Goal: Task Accomplishment & Management: Manage account settings

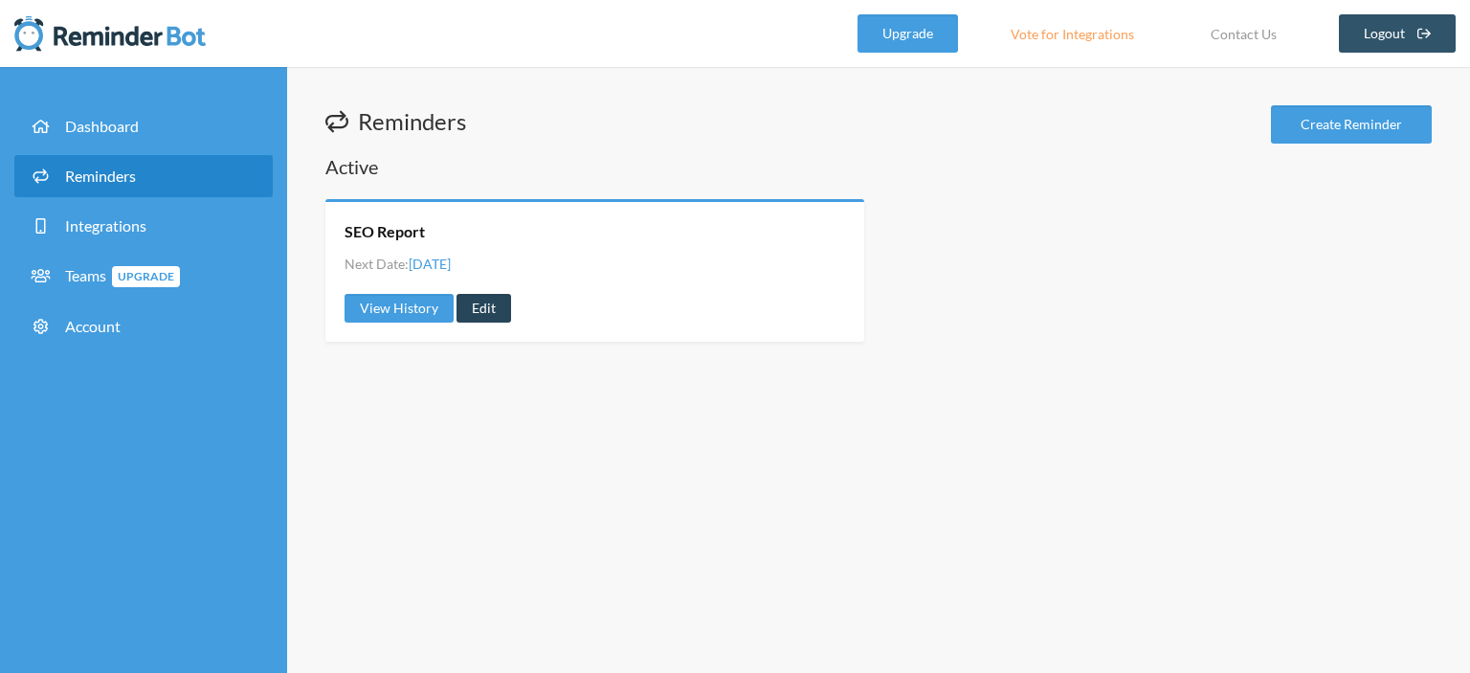
click at [469, 302] on link "Edit" at bounding box center [484, 308] width 55 height 29
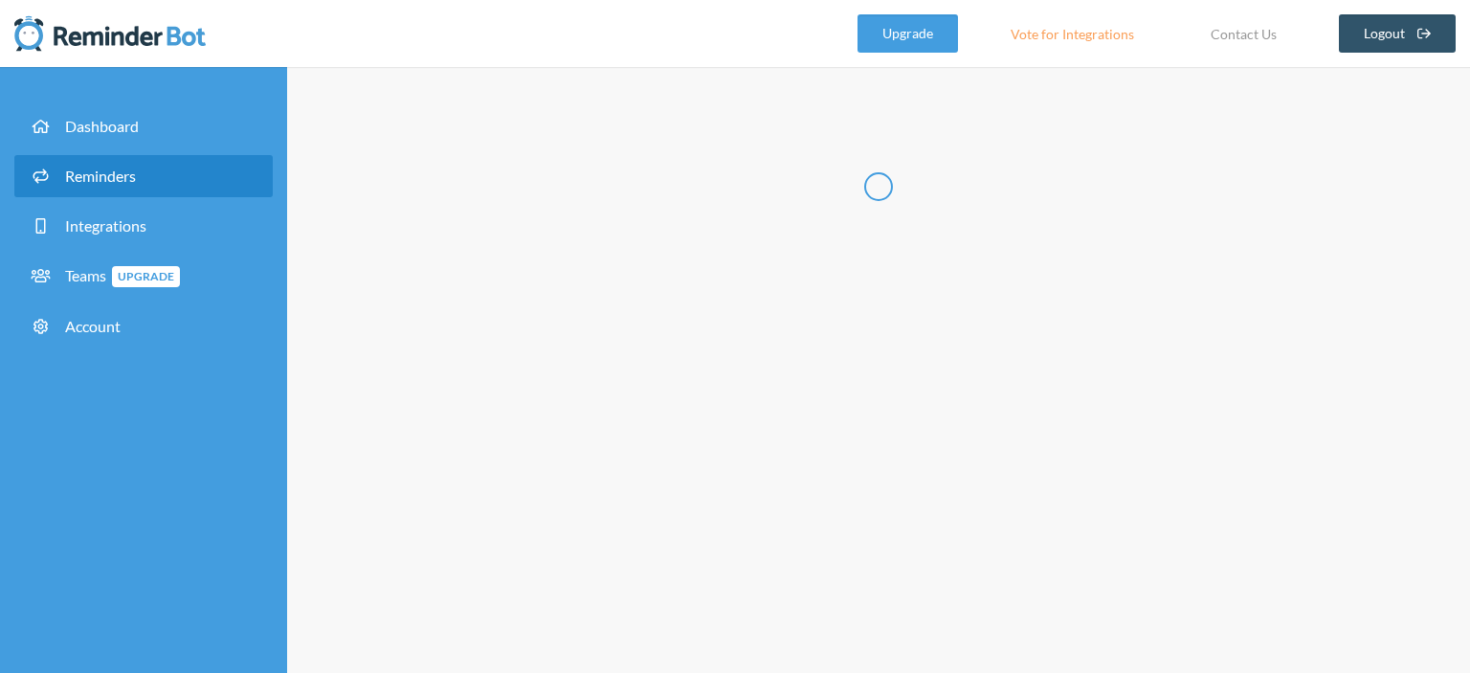
radio input "false"
radio input "true"
type input "SEO Report"
checkbox input "true"
select select "12:15:00"
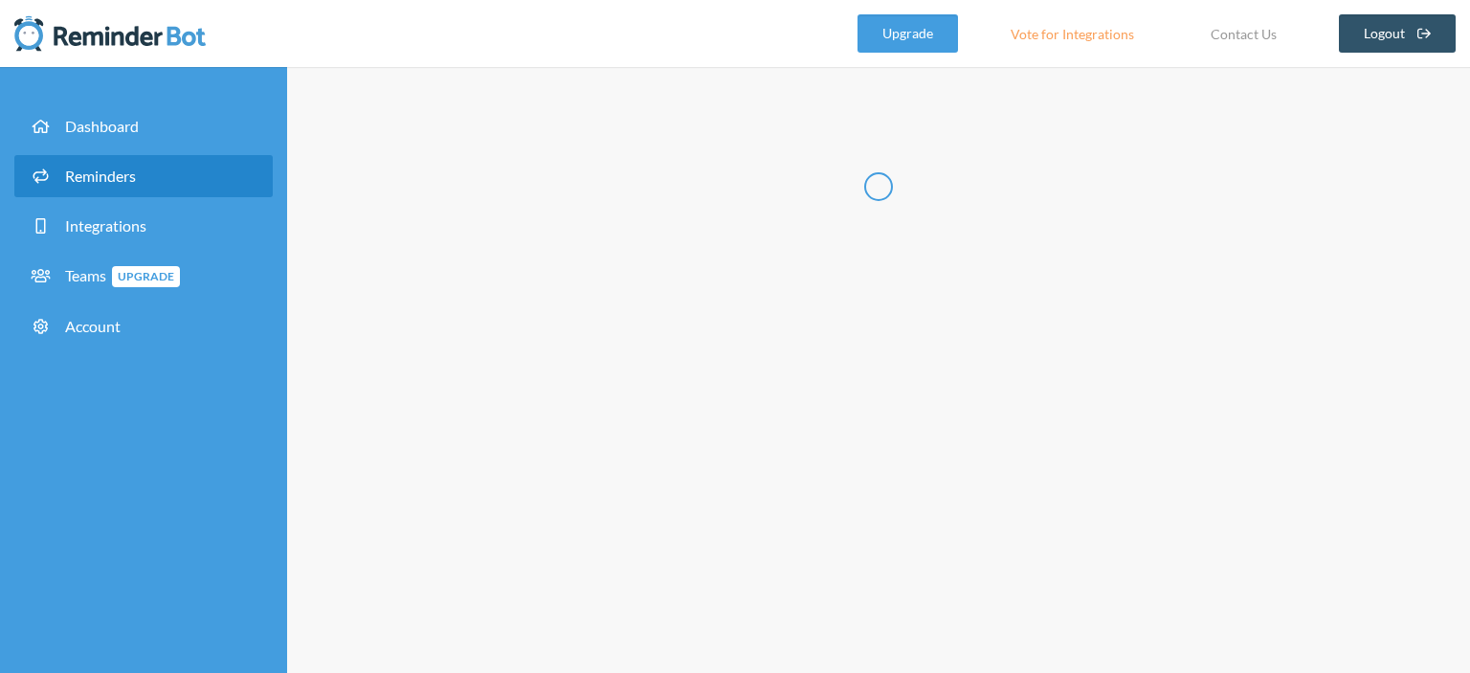
select select "12:15:00"
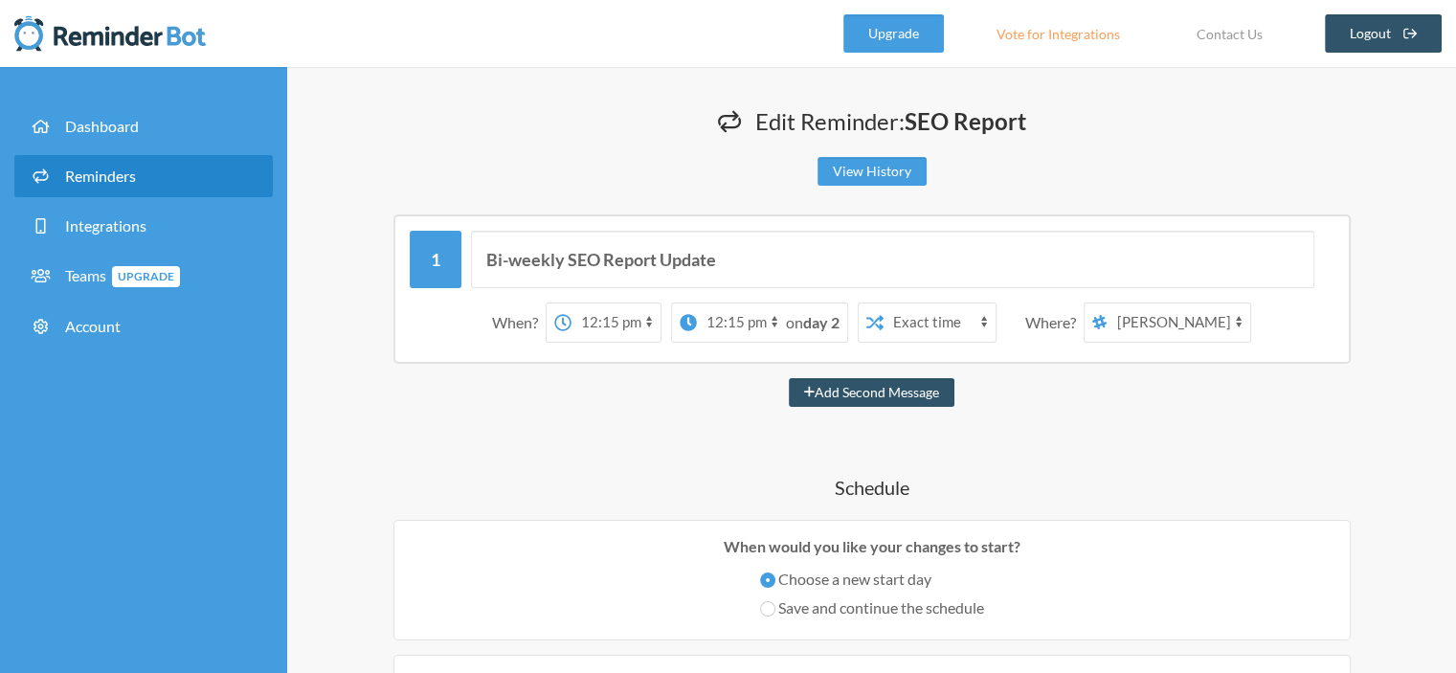
click at [1145, 319] on select "[PERSON_NAME] SEO Team Discussion" at bounding box center [1178, 322] width 144 height 38
select select "spaces/AAAAlQxmpaU"
click at [1107, 303] on select "[PERSON_NAME] SEO Team Discussion" at bounding box center [1178, 322] width 144 height 38
click at [900, 324] on select "Exact time Random time" at bounding box center [939, 322] width 112 height 38
click at [883, 303] on select "Exact time Random time" at bounding box center [939, 322] width 112 height 38
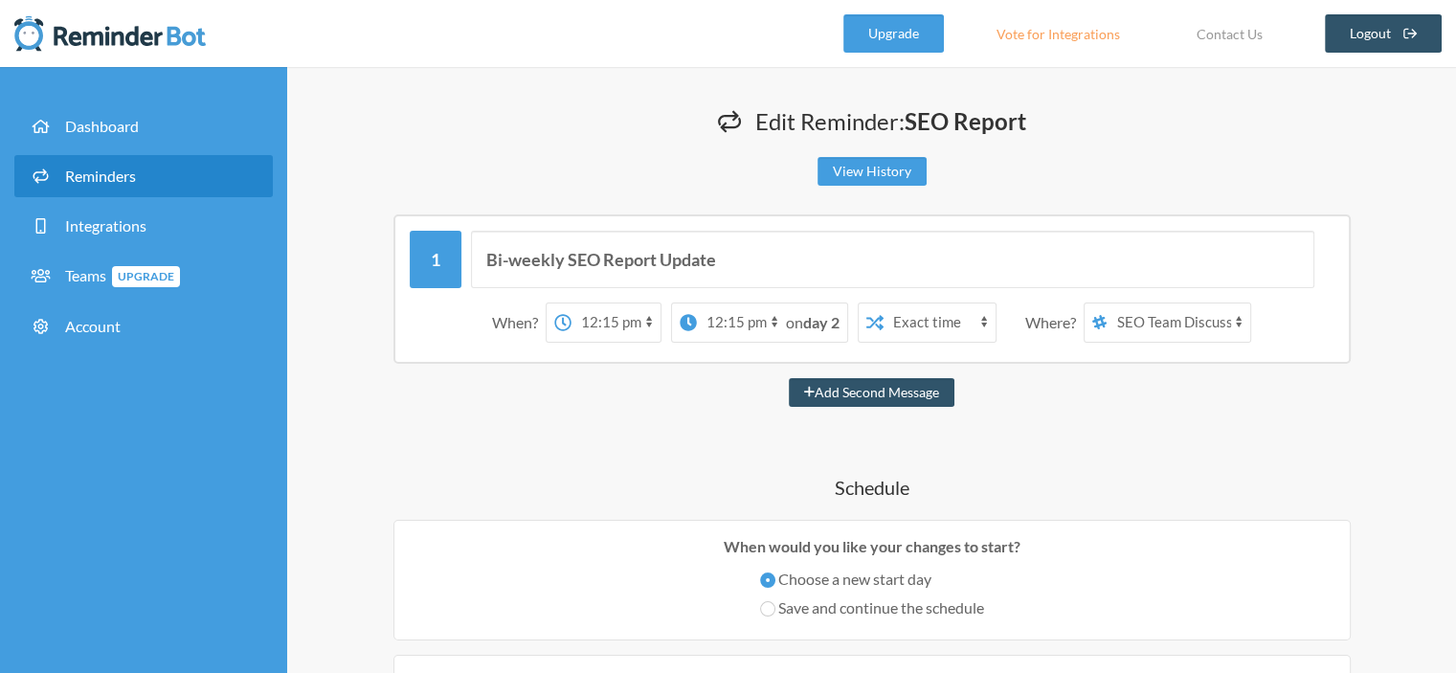
drag, startPoint x: 768, startPoint y: 321, endPoint x: 783, endPoint y: 321, distance: 15.3
click at [768, 321] on select "12:00 am 12:15 am 12:30 am 12:45 am 1:00 am 1:15 am 1:30 am 1:45 am 2:00 am 2:1…" at bounding box center [741, 322] width 89 height 38
click at [811, 325] on strong "day 2" at bounding box center [821, 322] width 36 height 18
click at [612, 325] on select "12:00 am 12:15 am 12:30 am 12:45 am 1:00 am 1:15 am 1:30 am 1:45 am 2:00 am 2:1…" at bounding box center [615, 322] width 89 height 38
select select "12:30:00"
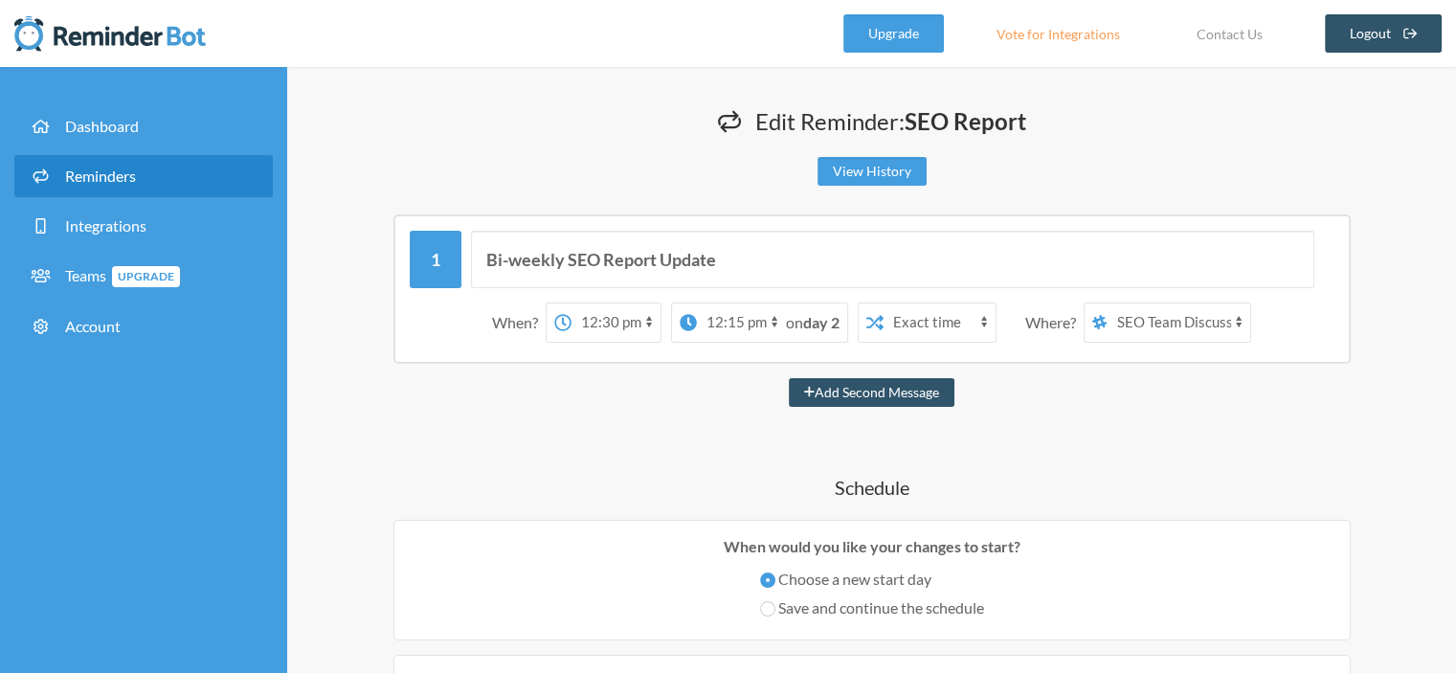
click at [571, 303] on select "12:00 am 12:15 am 12:30 am 12:45 am 1:00 am 1:15 am 1:30 am 1:45 am 2:00 am 2:1…" at bounding box center [615, 322] width 89 height 38
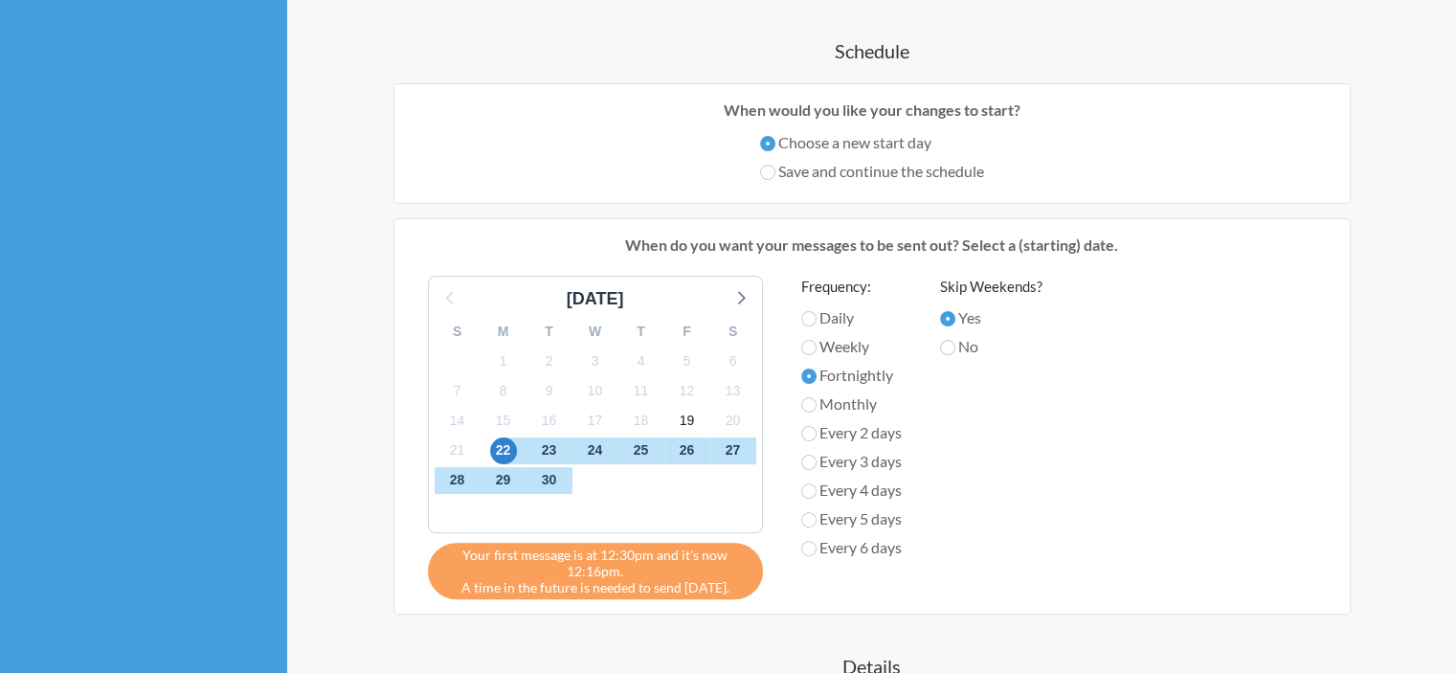
scroll to position [479, 0]
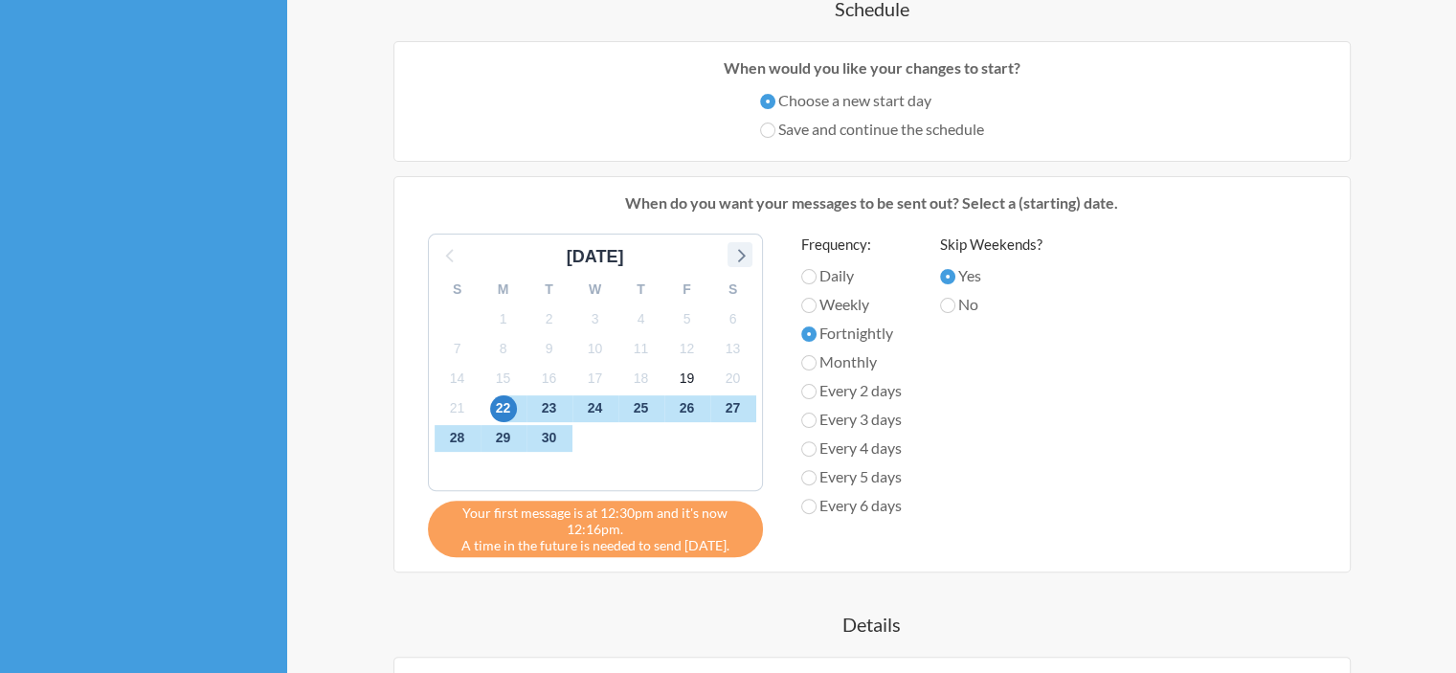
click at [732, 257] on icon at bounding box center [739, 254] width 25 height 25
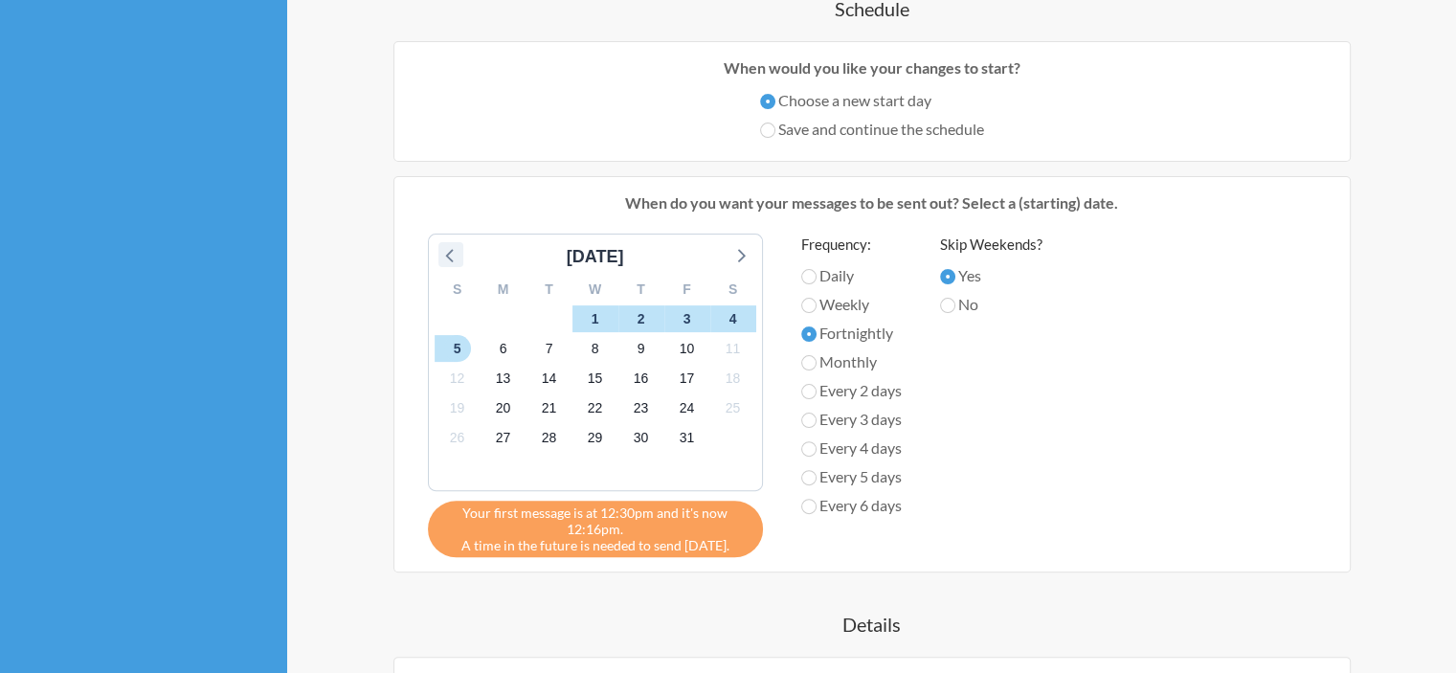
click at [443, 260] on icon at bounding box center [450, 254] width 25 height 25
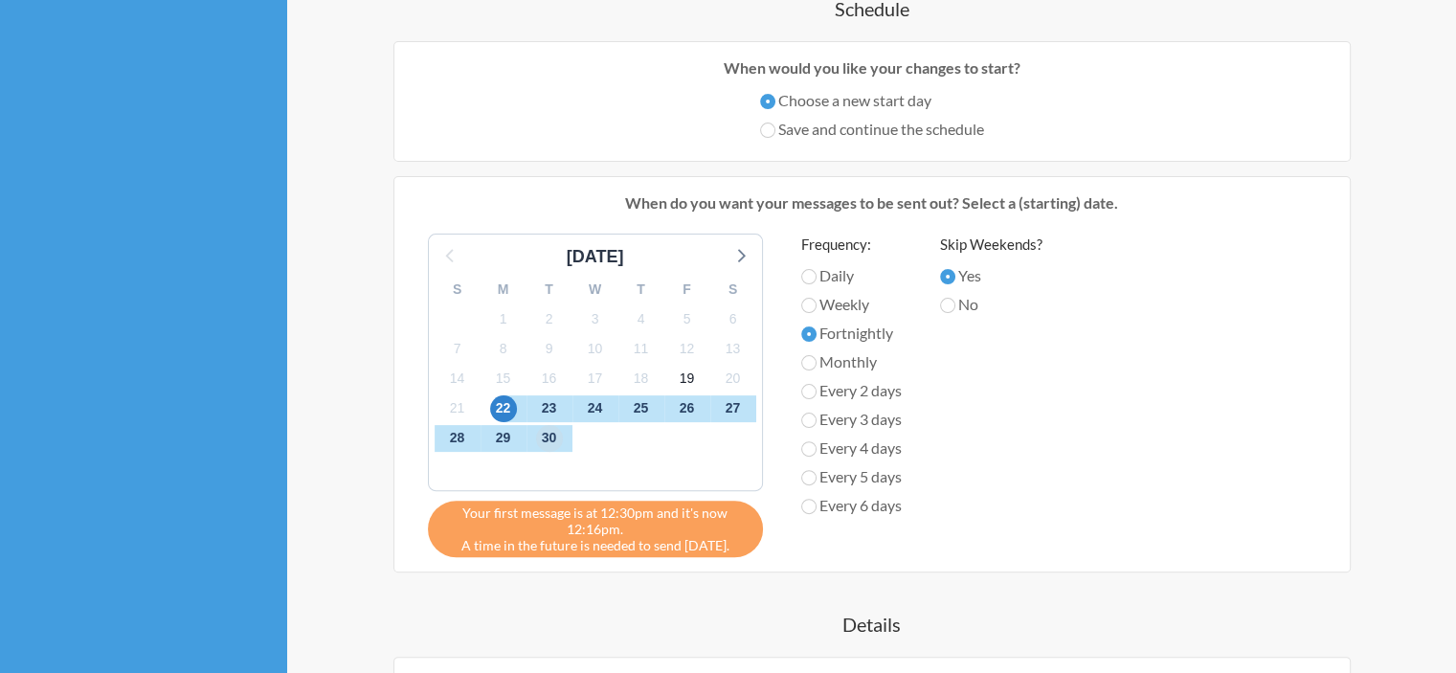
click at [546, 433] on span "30" at bounding box center [549, 438] width 27 height 27
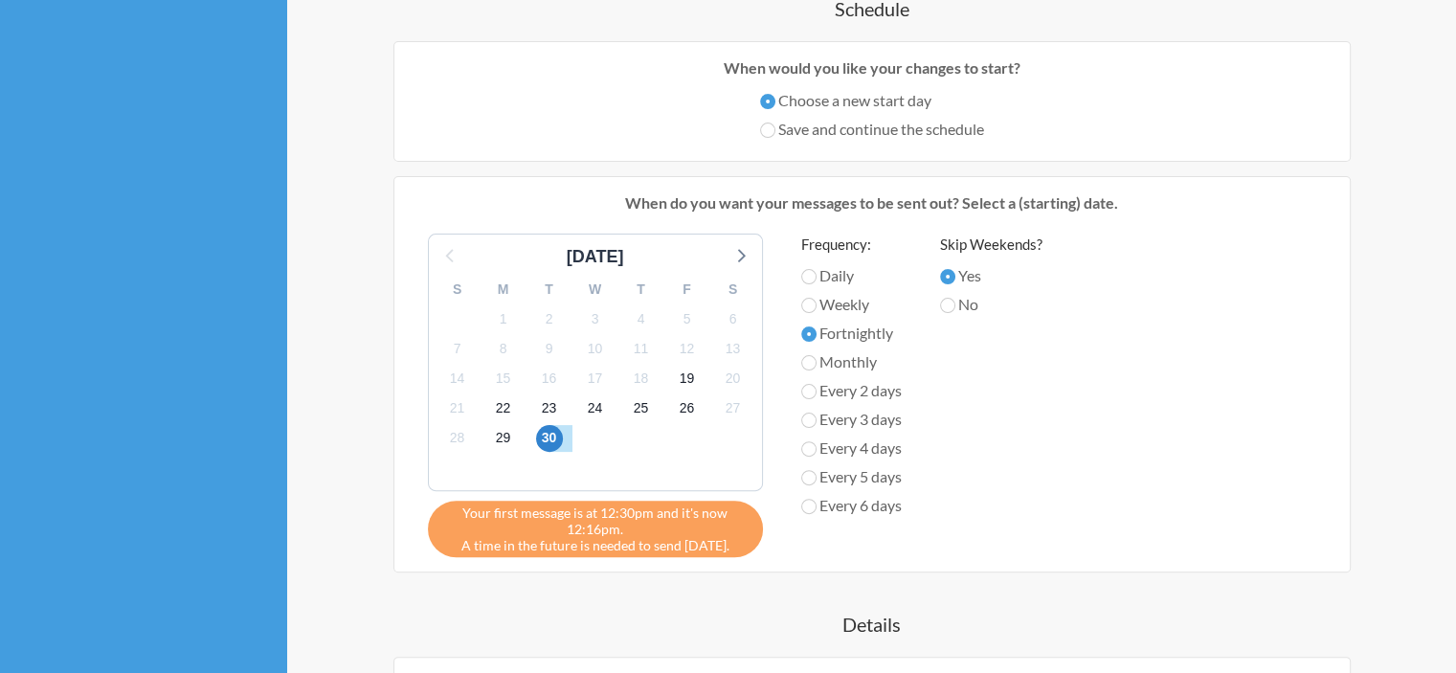
click at [794, 129] on label "Save and continue the schedule" at bounding box center [872, 129] width 224 height 23
click at [775, 129] on input "Save and continue the schedule" at bounding box center [767, 130] width 15 height 15
radio input "true"
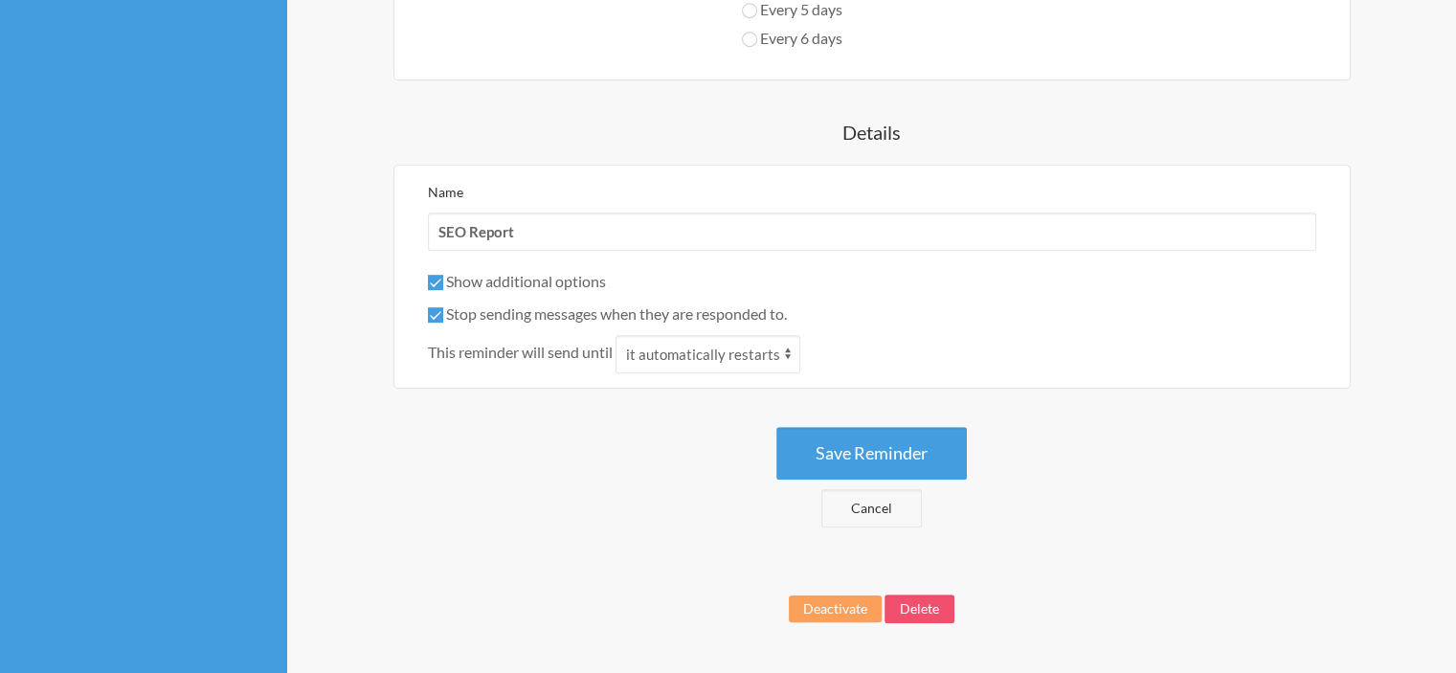
scroll to position [957, 0]
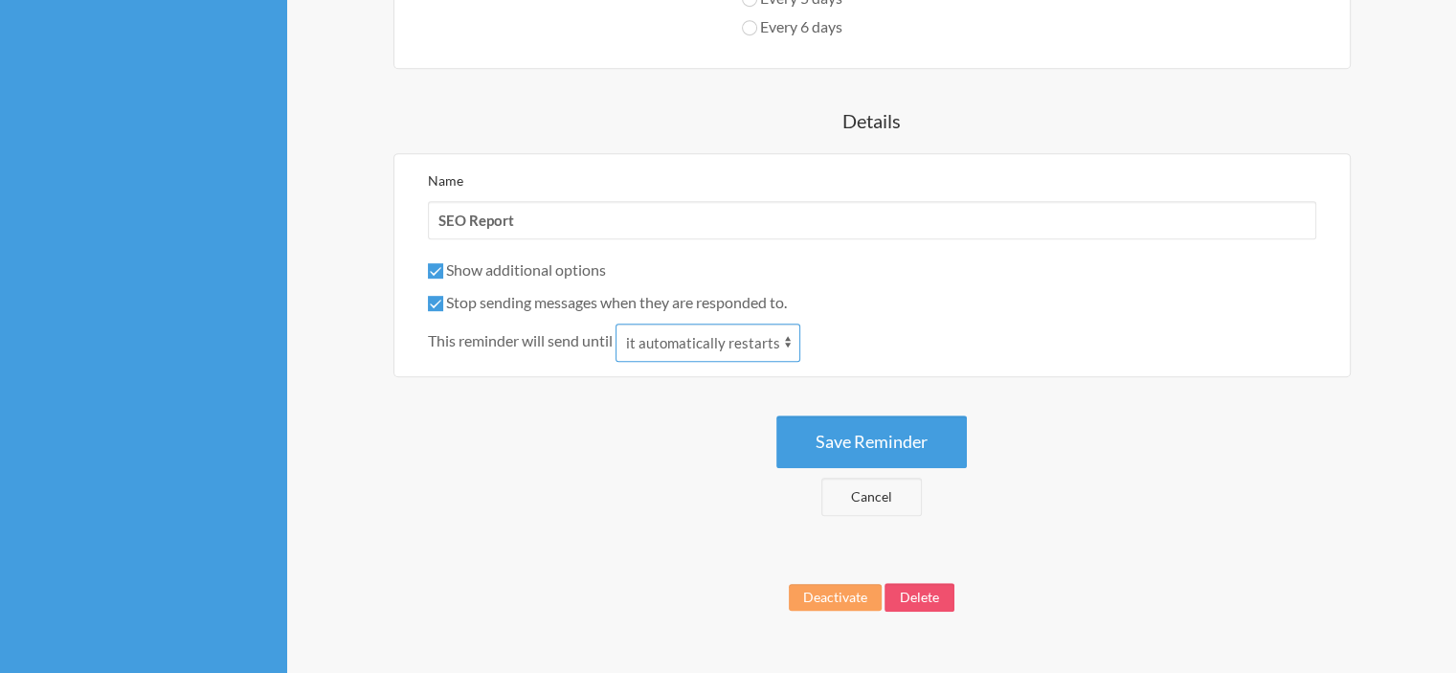
click at [672, 336] on select "it automatically restarts it is replied to" at bounding box center [707, 342] width 185 height 38
click at [617, 323] on select "it automatically restarts it is replied to" at bounding box center [707, 342] width 185 height 38
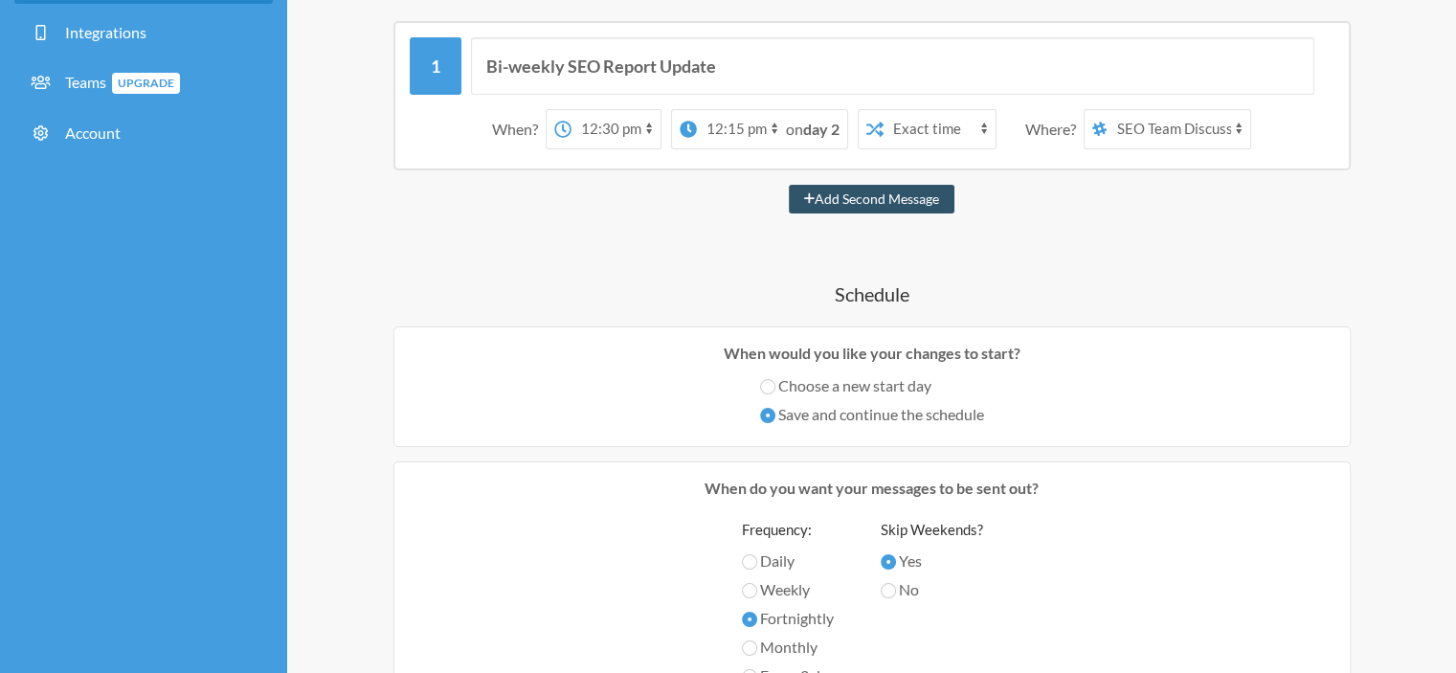
scroll to position [96, 0]
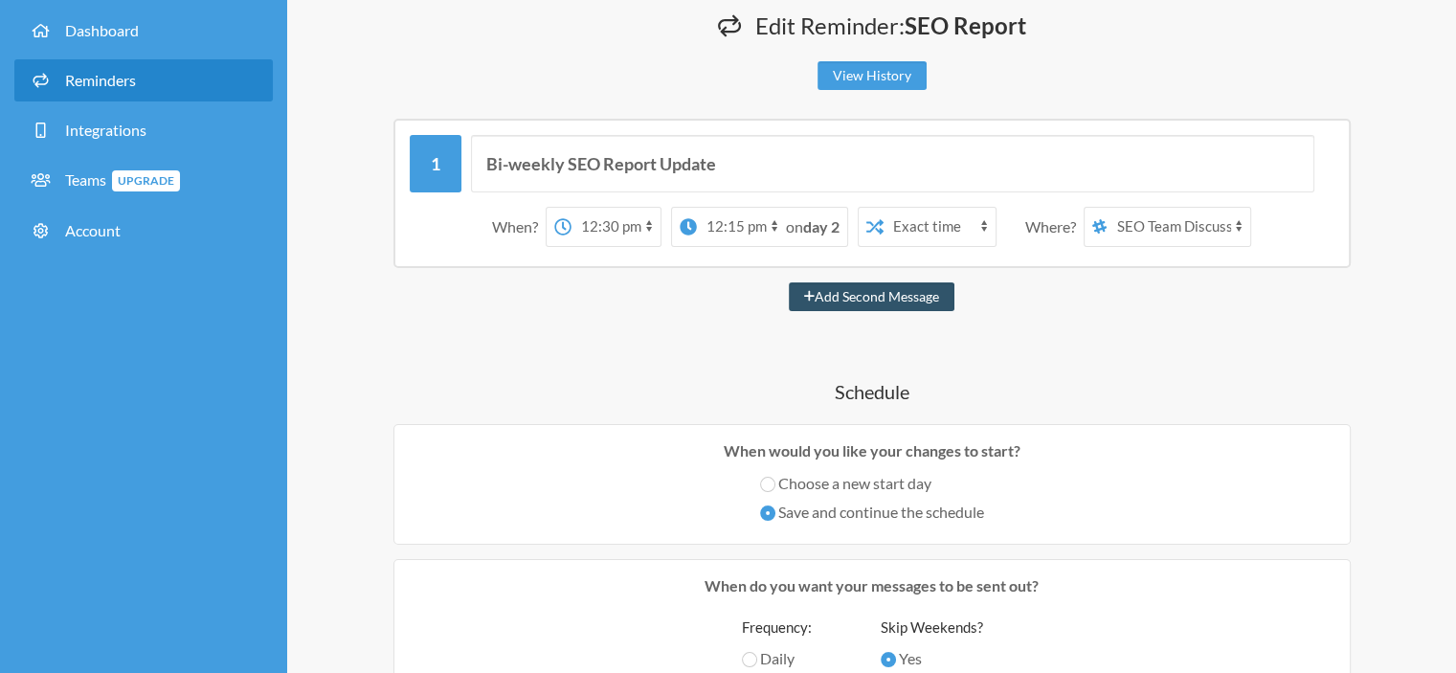
click at [592, 229] on select "12:00 am 12:15 am 12:30 am 12:45 am 1:00 am 1:15 am 1:30 am 1:45 am 2:00 am 2:1…" at bounding box center [615, 227] width 89 height 38
click at [571, 208] on select "12:00 am 12:15 am 12:30 am 12:45 am 1:00 am 1:15 am 1:30 am 1:45 am 2:00 am 2:1…" at bounding box center [615, 227] width 89 height 38
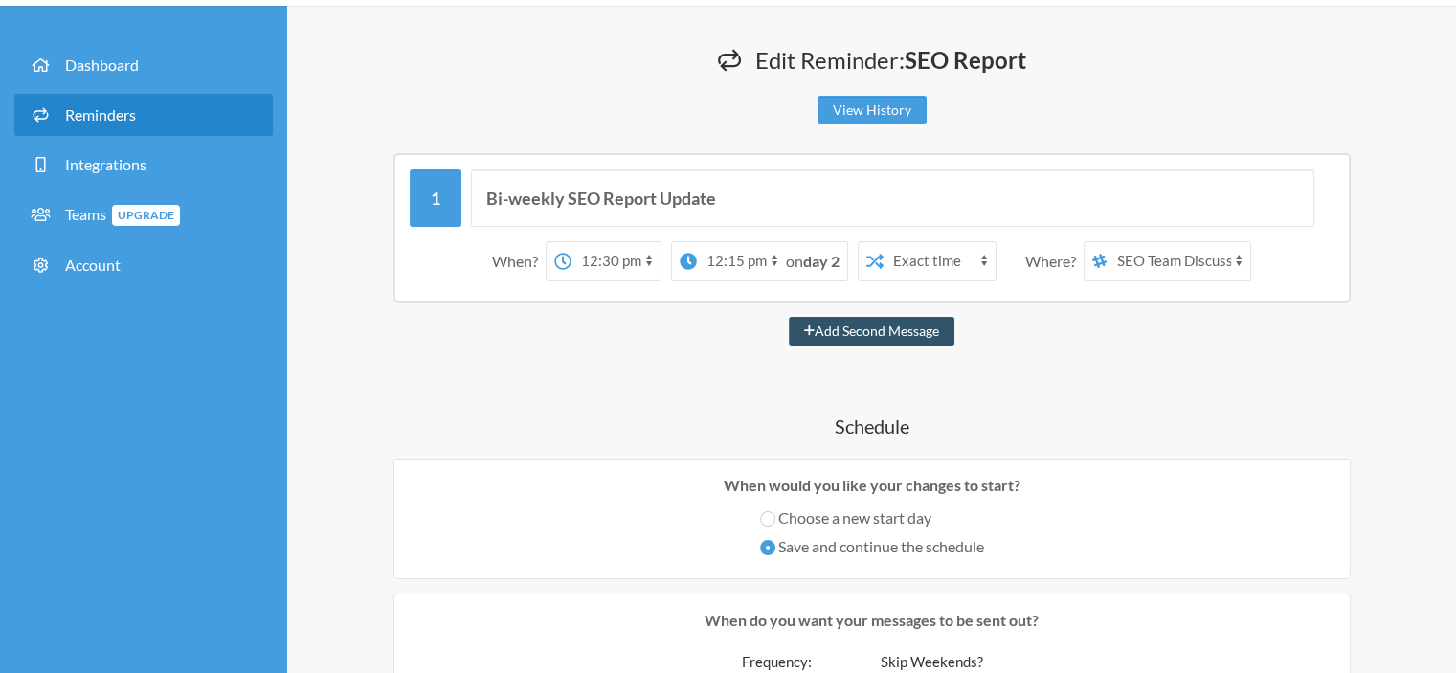
scroll to position [0, 0]
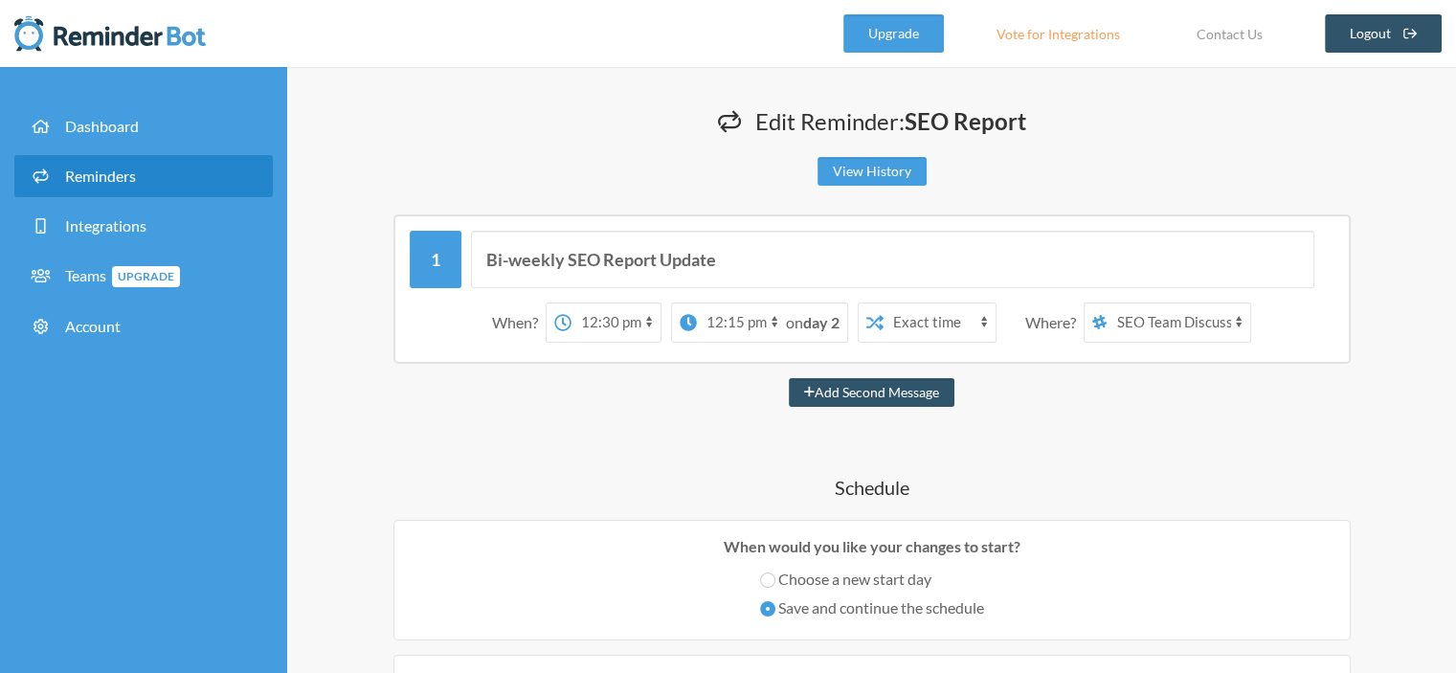
click at [750, 314] on select "12:00 am 12:15 am 12:30 am 12:45 am 1:00 am 1:15 am 1:30 am 1:45 am 2:00 am 2:1…" at bounding box center [741, 322] width 89 height 38
click at [806, 323] on strong "day 2" at bounding box center [821, 322] width 36 height 18
click at [750, 327] on select "12:00 am 12:15 am 12:30 am 12:45 am 1:00 am 1:15 am 1:30 am 1:45 am 2:00 am 2:1…" at bounding box center [741, 322] width 89 height 38
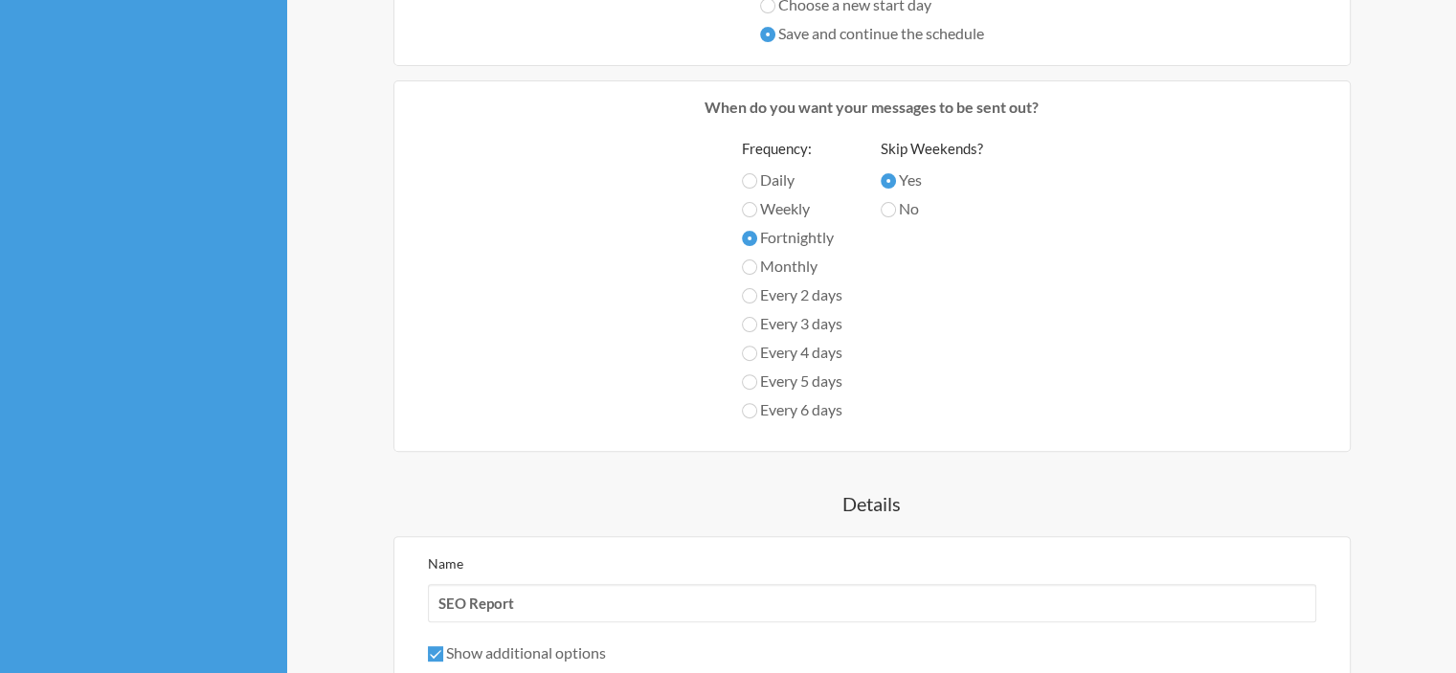
scroll to position [997, 0]
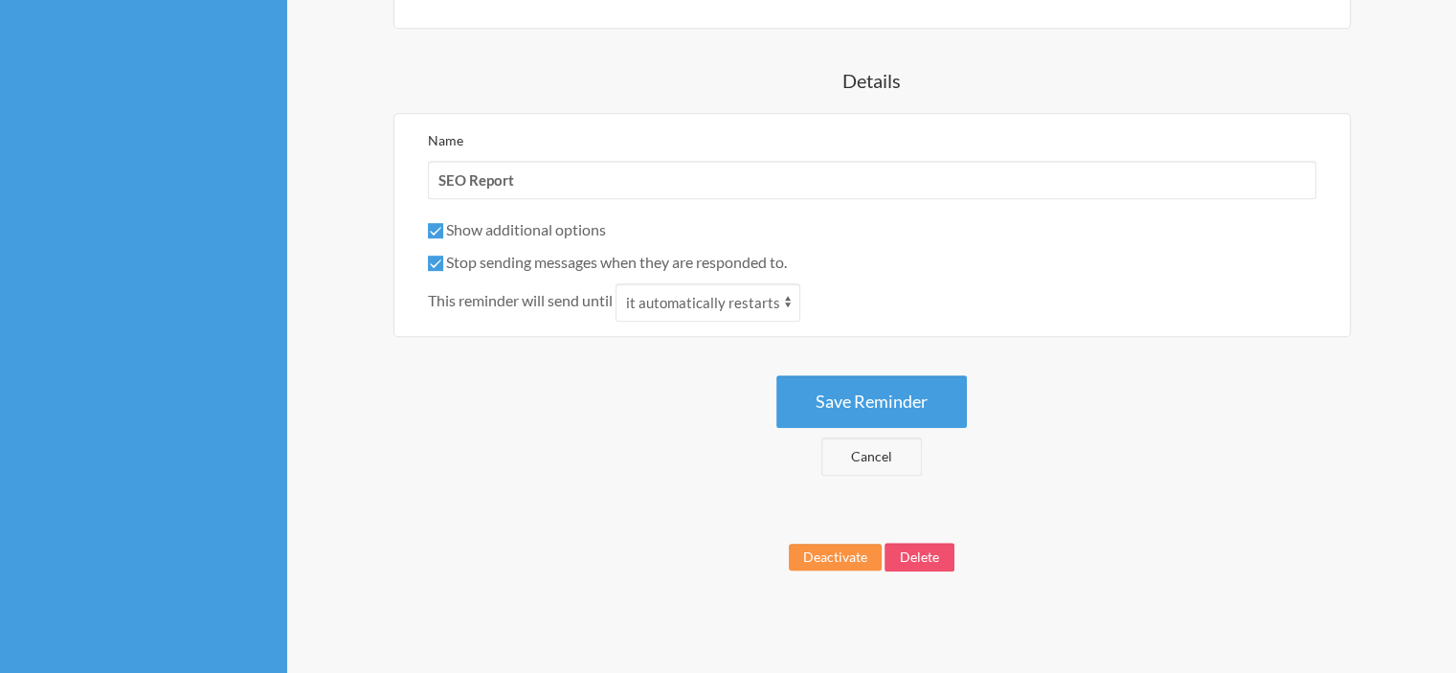
click at [827, 559] on button "Deactivate" at bounding box center [835, 557] width 93 height 27
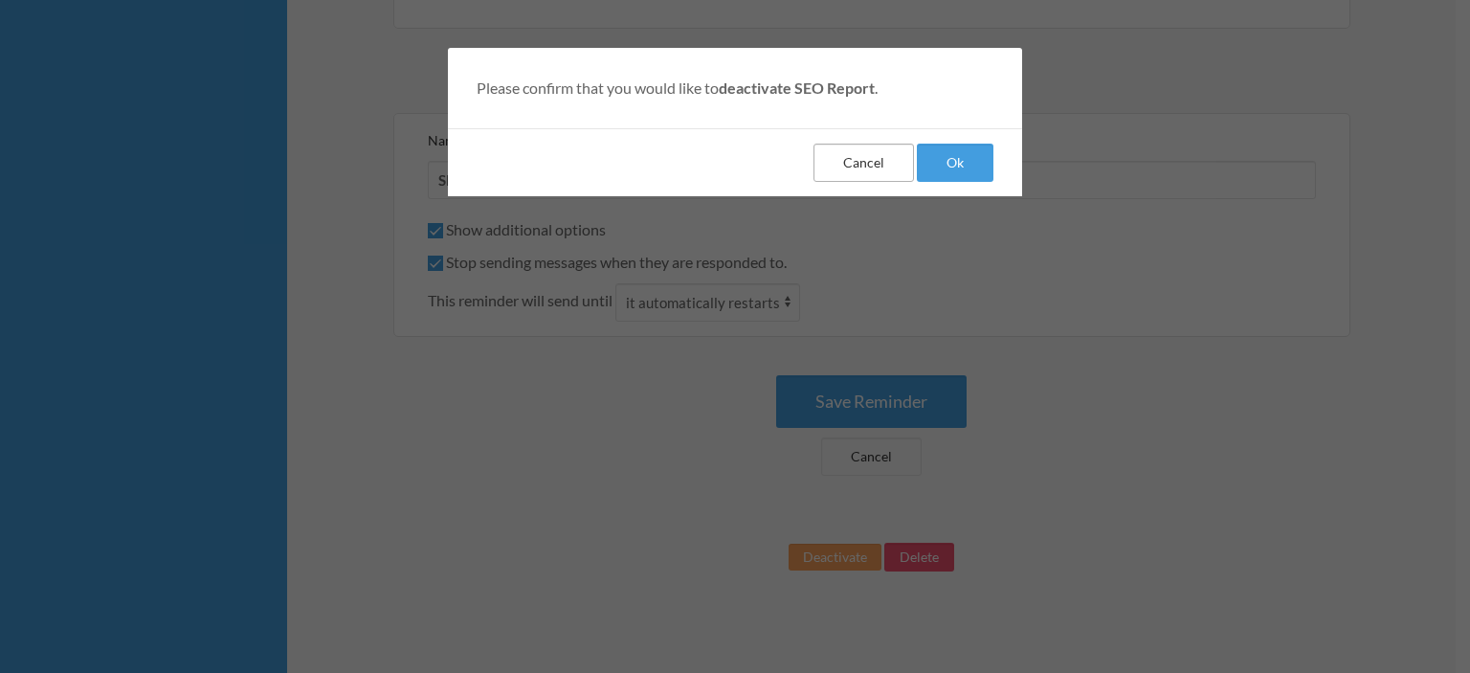
click at [879, 166] on button "Cancel" at bounding box center [864, 163] width 100 height 38
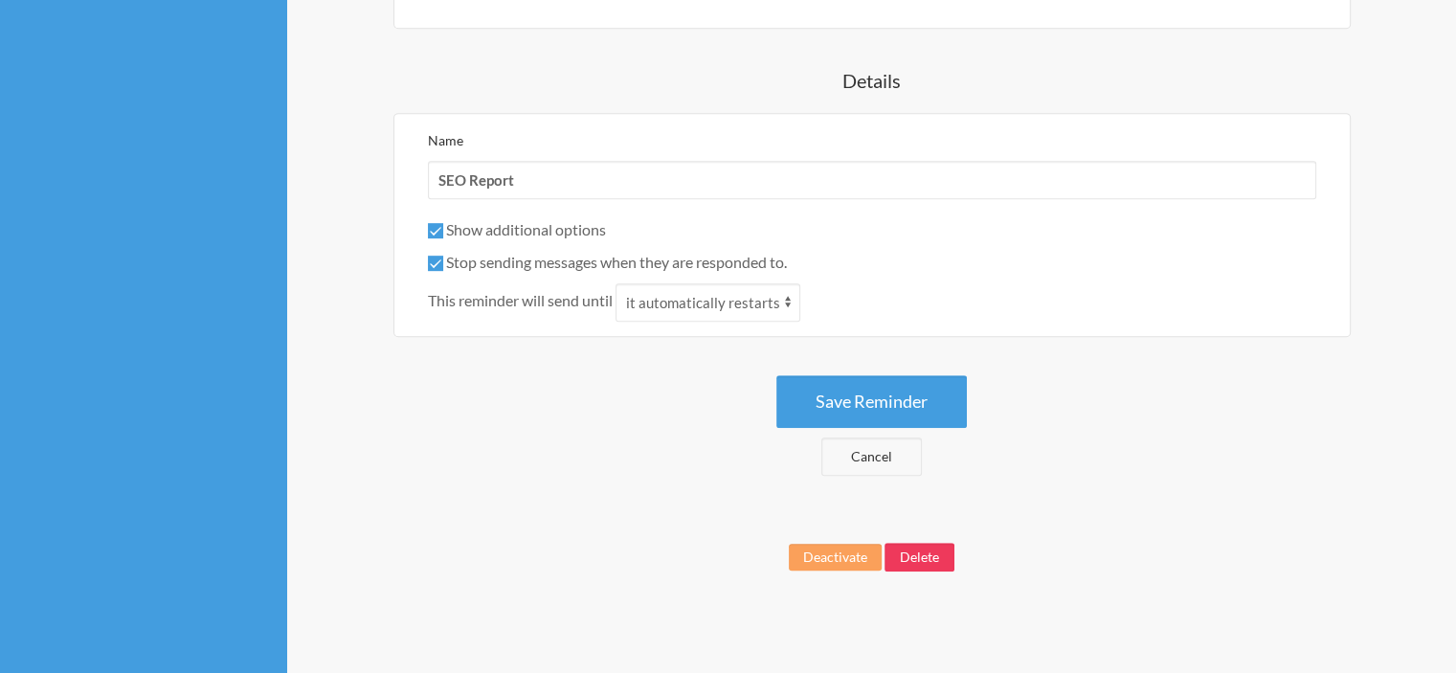
click at [927, 551] on button "Delete" at bounding box center [919, 557] width 70 height 29
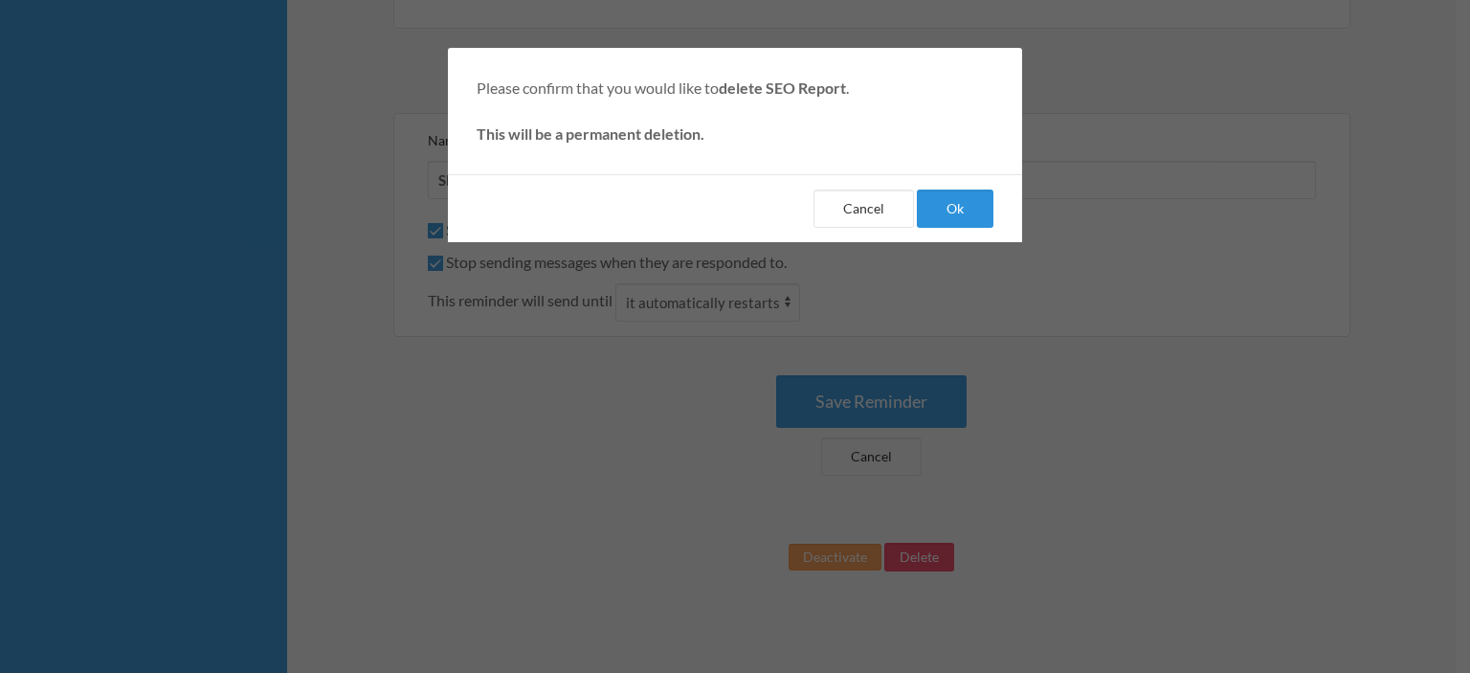
click at [961, 193] on button "Ok" at bounding box center [955, 209] width 77 height 38
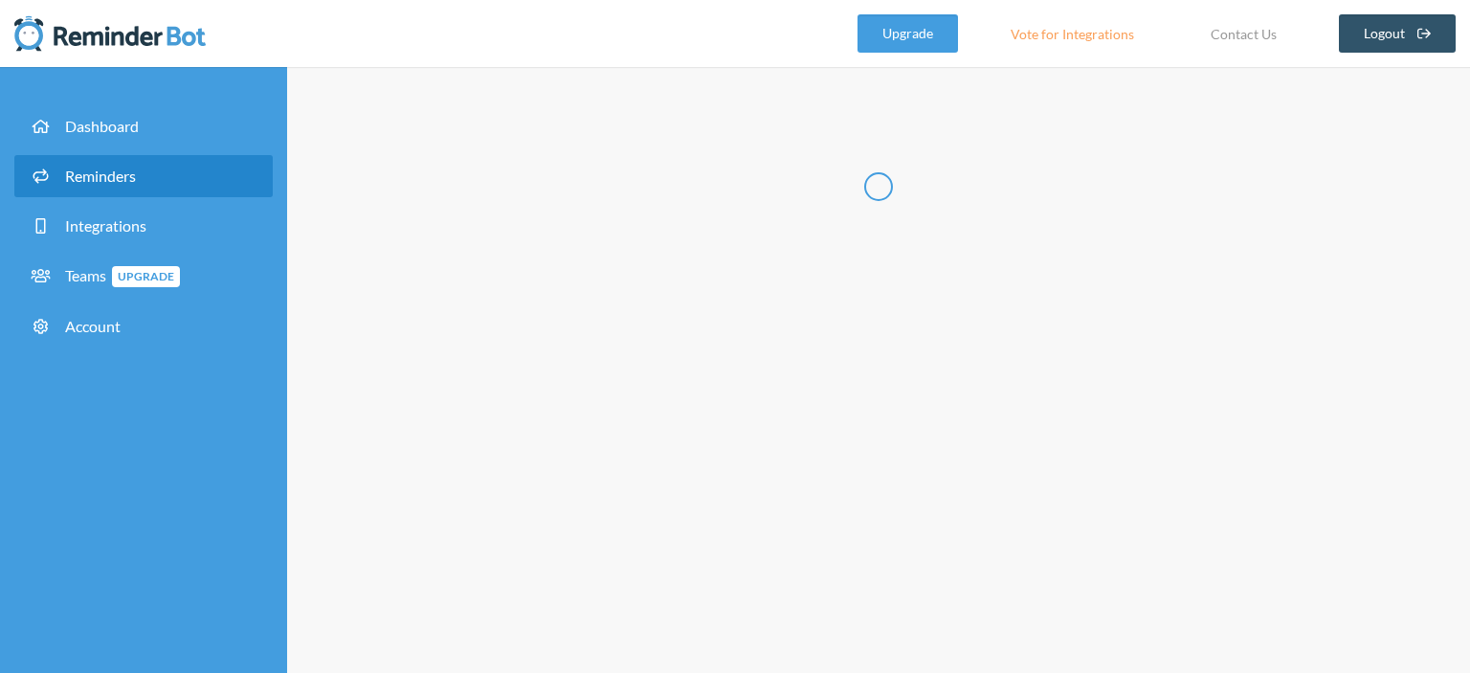
select select "07:30:00"
select select "08:30:00"
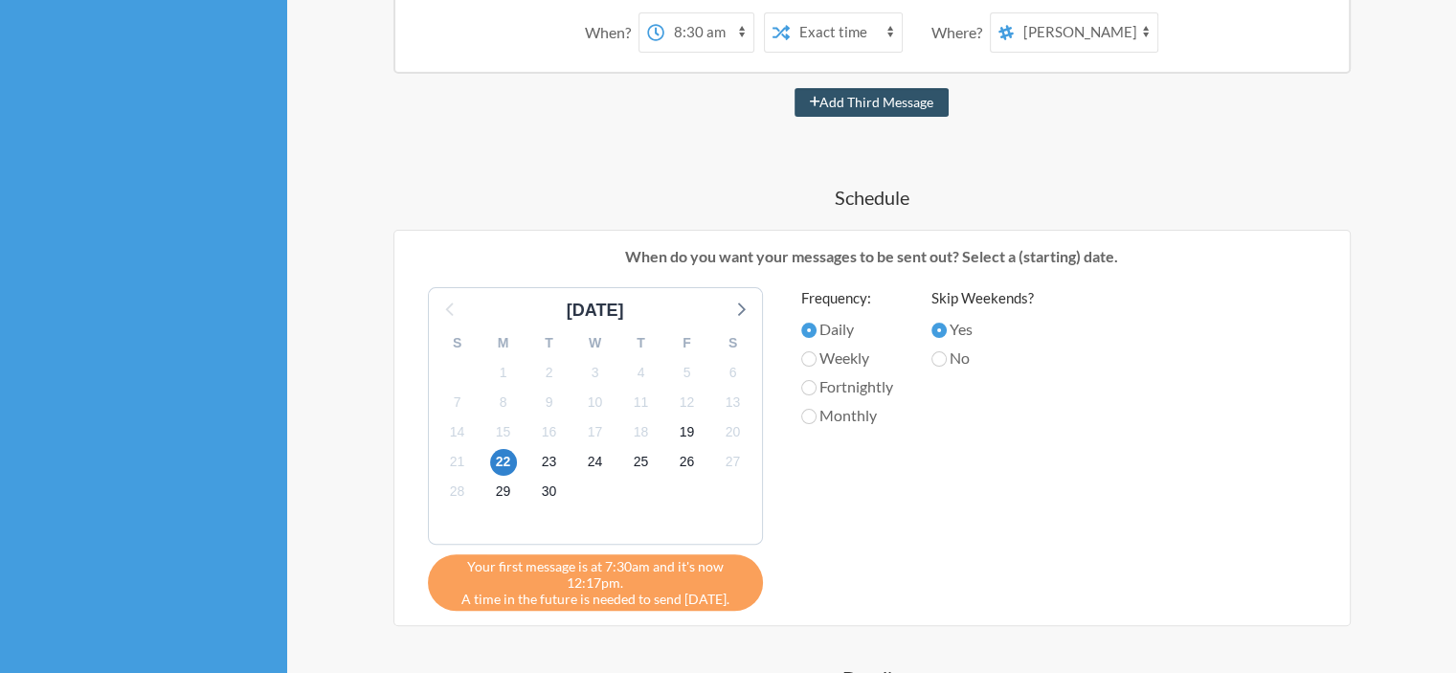
scroll to position [287, 0]
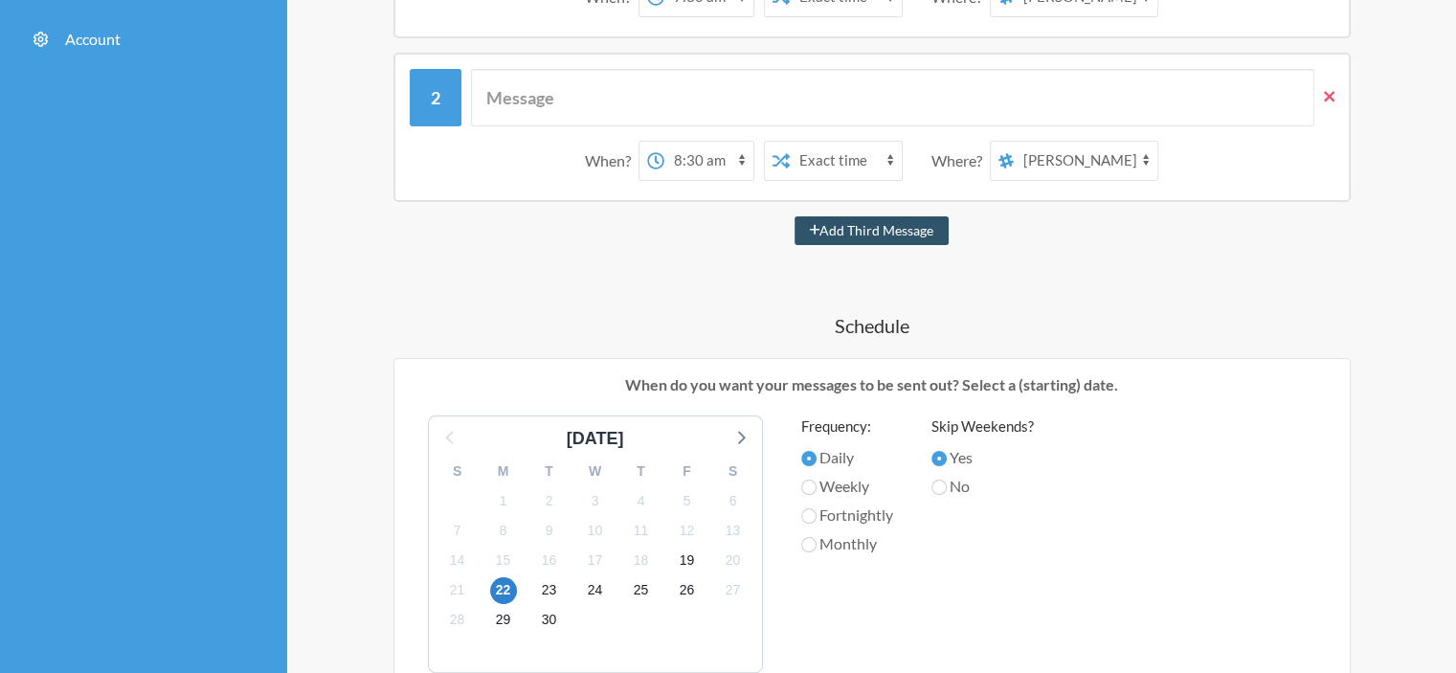
click at [1325, 95] on icon at bounding box center [1329, 96] width 11 height 17
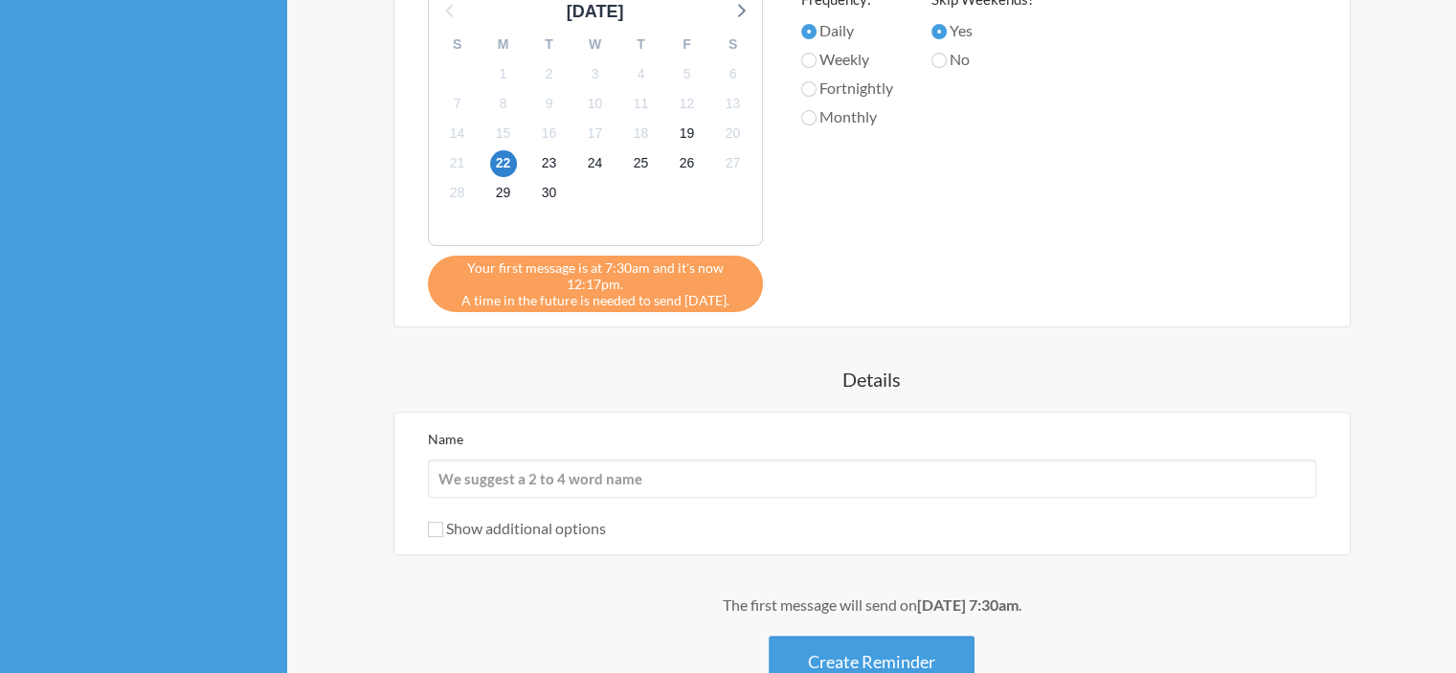
scroll to position [574, 0]
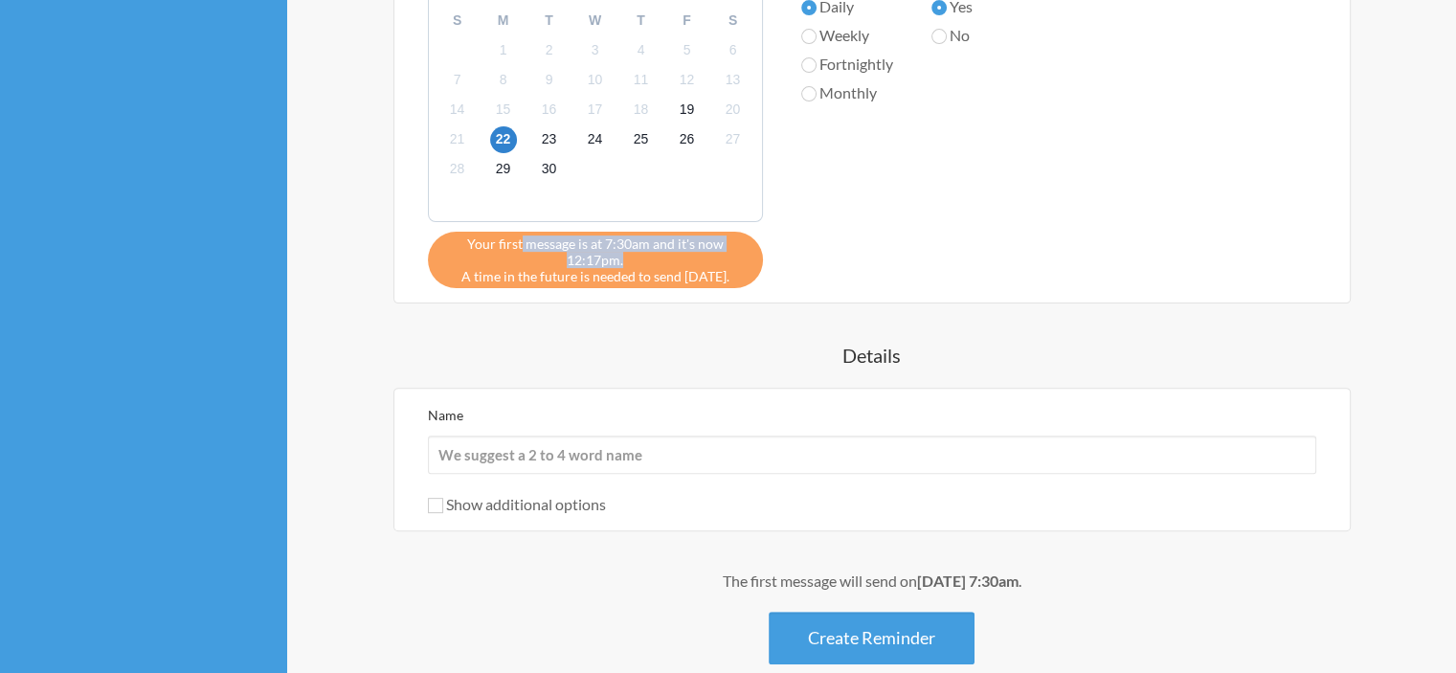
drag, startPoint x: 521, startPoint y: 244, endPoint x: 696, endPoint y: 251, distance: 175.3
click at [696, 251] on span "Your first message is at 7:30am and it's now 12:17pm." at bounding box center [595, 251] width 306 height 33
drag, startPoint x: 502, startPoint y: 275, endPoint x: 681, endPoint y: 275, distance: 179.9
click at [681, 275] on div "Your first message is at 7:30am and it's now 12:17pm. A time in the future is n…" at bounding box center [595, 260] width 335 height 56
click at [685, 277] on div "Your first message is at 7:30am and it's now 12:17pm. A time in the future is n…" at bounding box center [595, 260] width 335 height 56
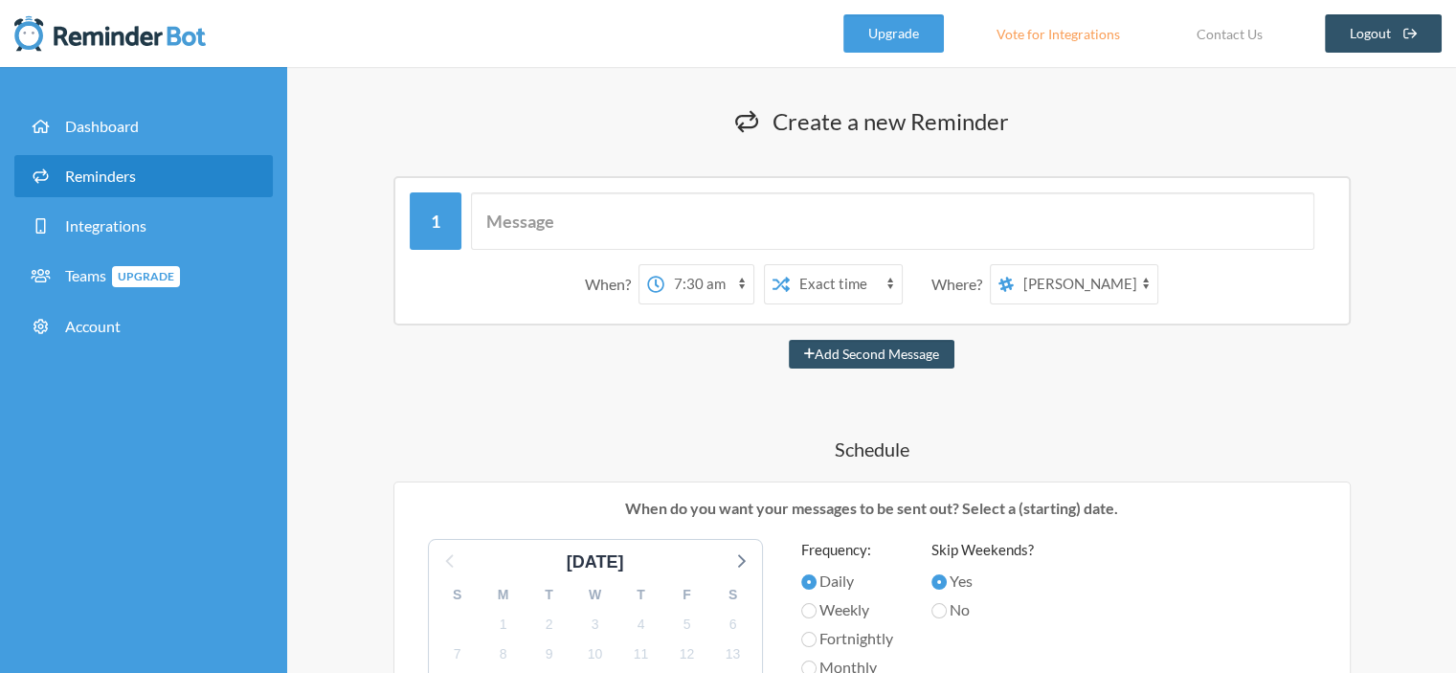
scroll to position [287, 0]
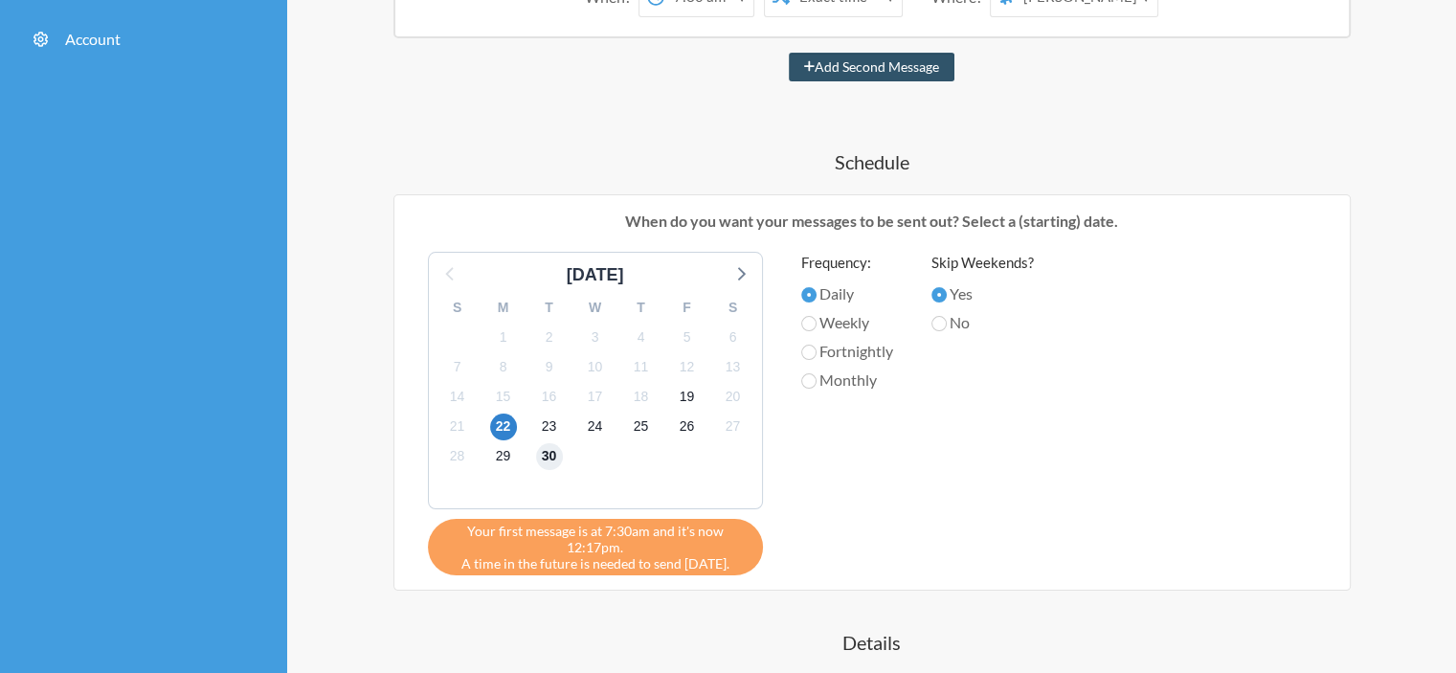
click at [553, 459] on span "30" at bounding box center [549, 456] width 27 height 27
click at [808, 348] on input "Fortnightly" at bounding box center [808, 352] width 15 height 15
radio input "true"
click at [557, 460] on span "30" at bounding box center [549, 456] width 27 height 27
click at [801, 321] on input "Weekly" at bounding box center [808, 323] width 15 height 15
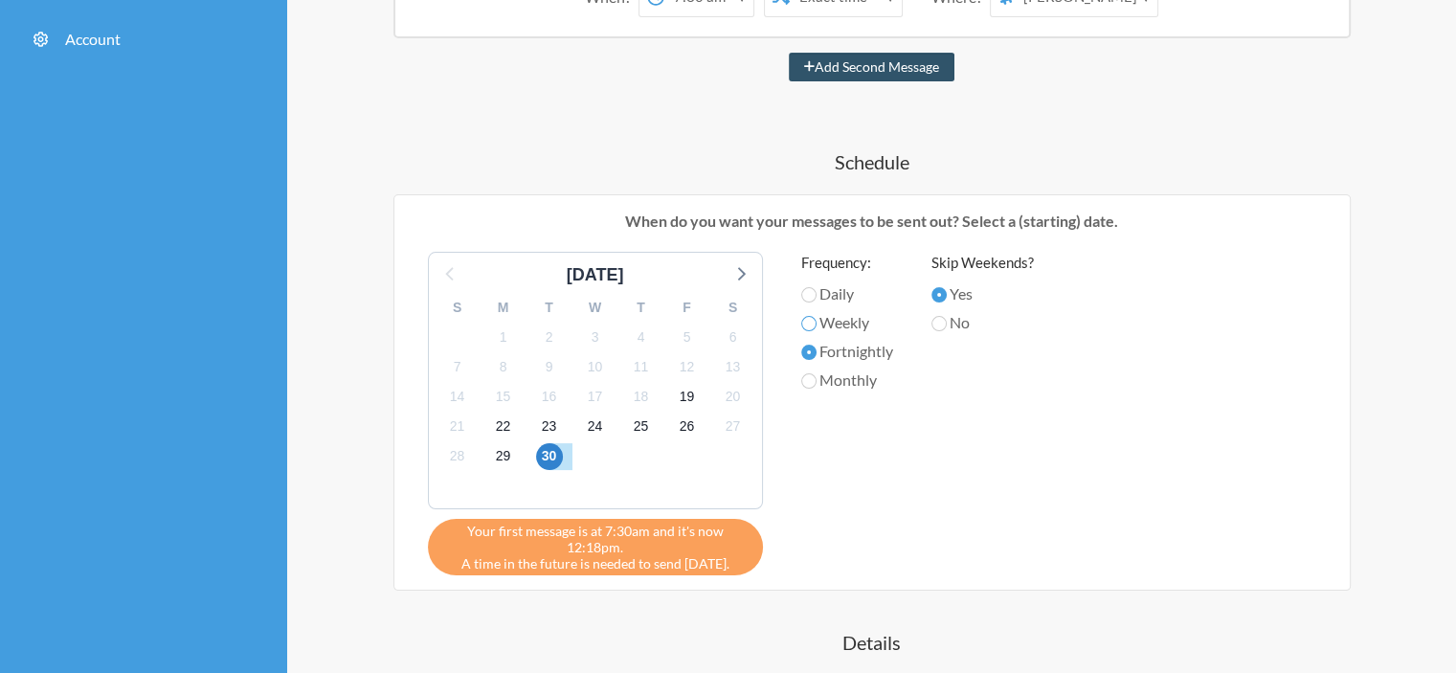
radio input "true"
click at [809, 352] on input "Fortnightly" at bounding box center [808, 352] width 15 height 15
radio input "true"
click at [739, 278] on icon at bounding box center [741, 273] width 8 height 13
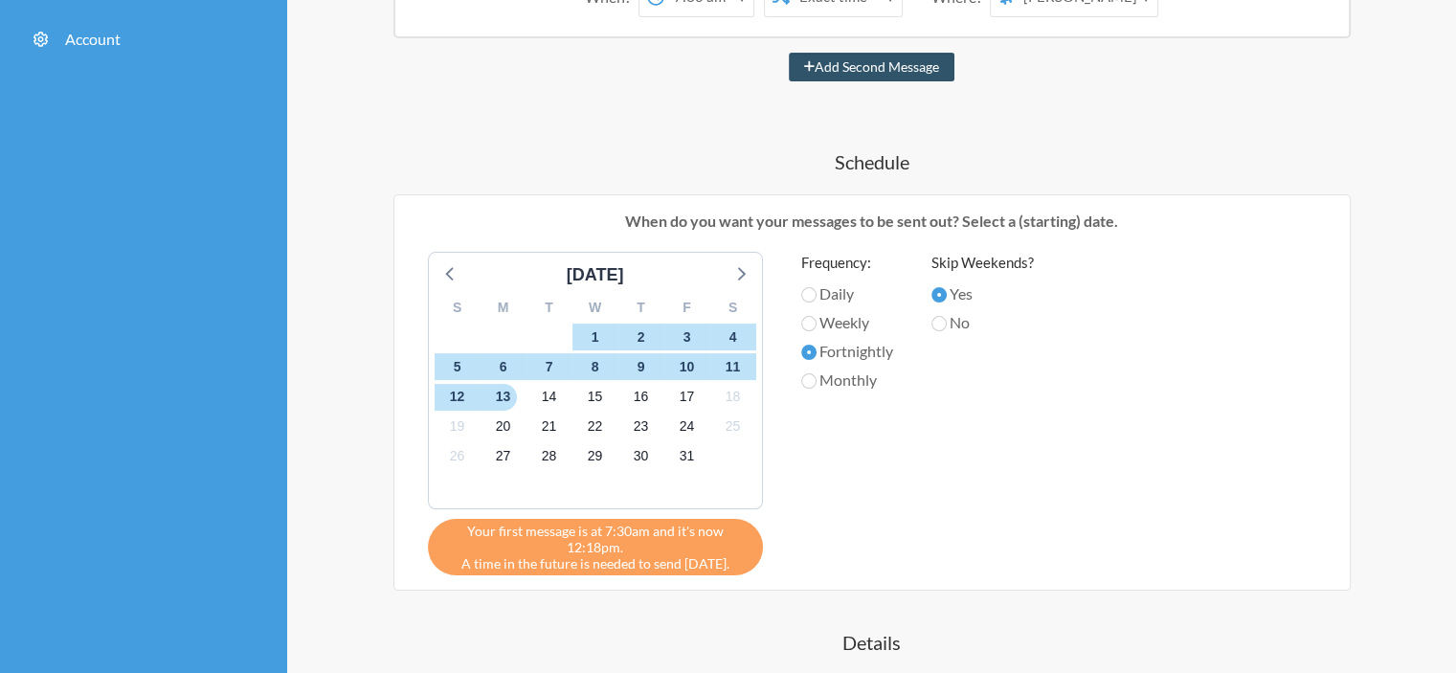
scroll to position [191, 0]
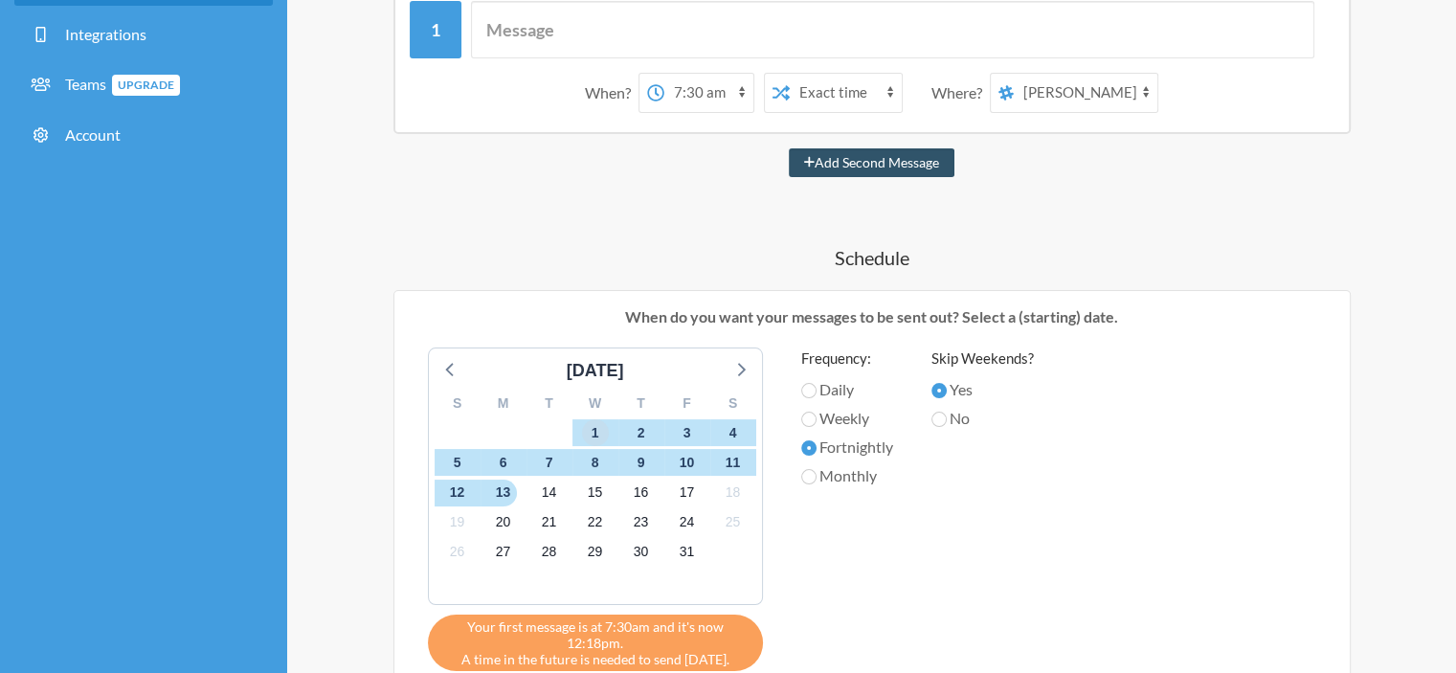
click at [589, 426] on span "1" at bounding box center [595, 432] width 27 height 27
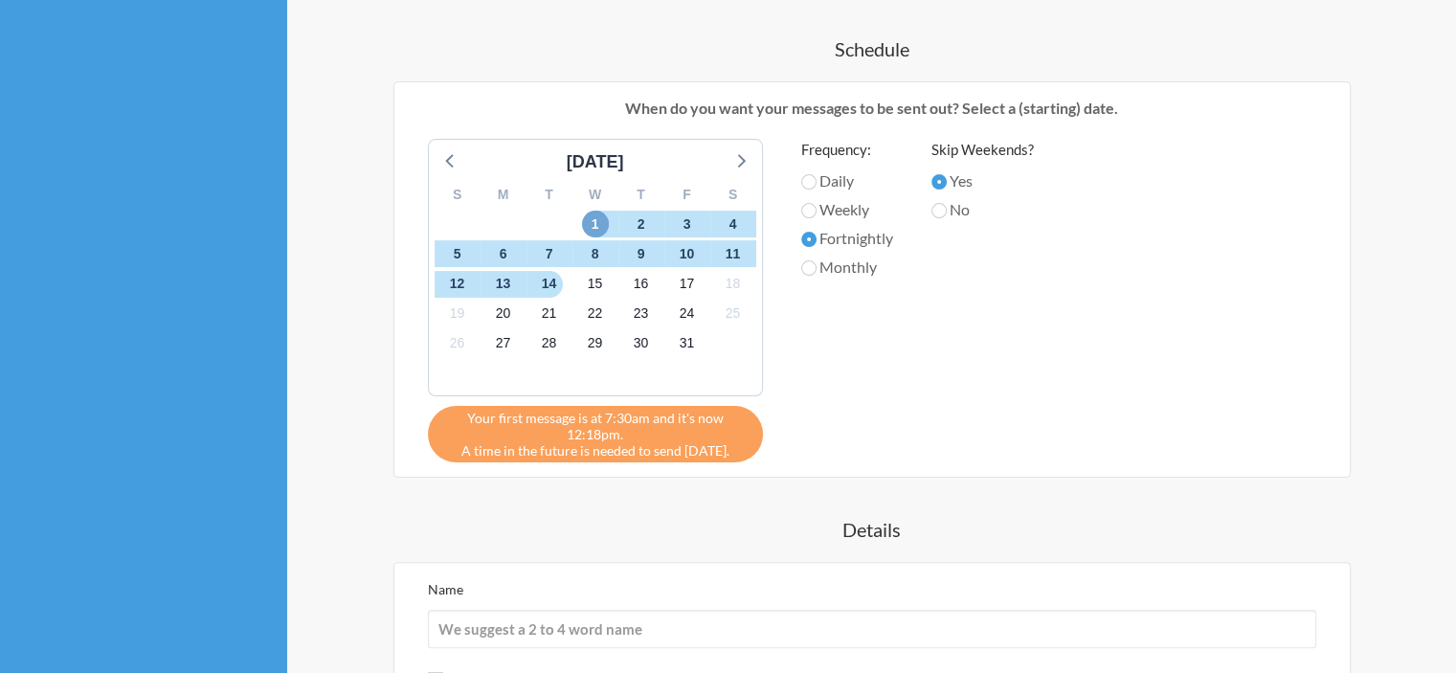
scroll to position [479, 0]
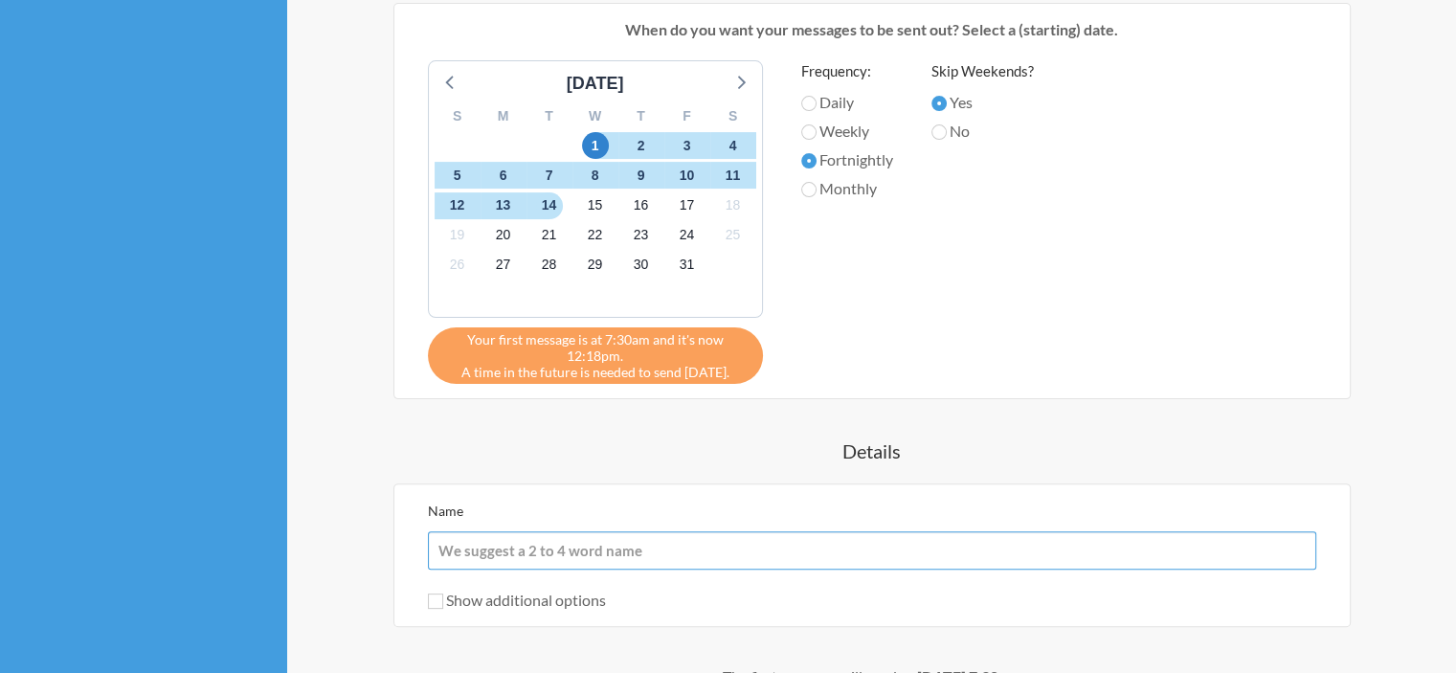
click at [689, 552] on input "Name" at bounding box center [872, 550] width 888 height 38
click at [440, 601] on input "Show additional options" at bounding box center [435, 600] width 15 height 15
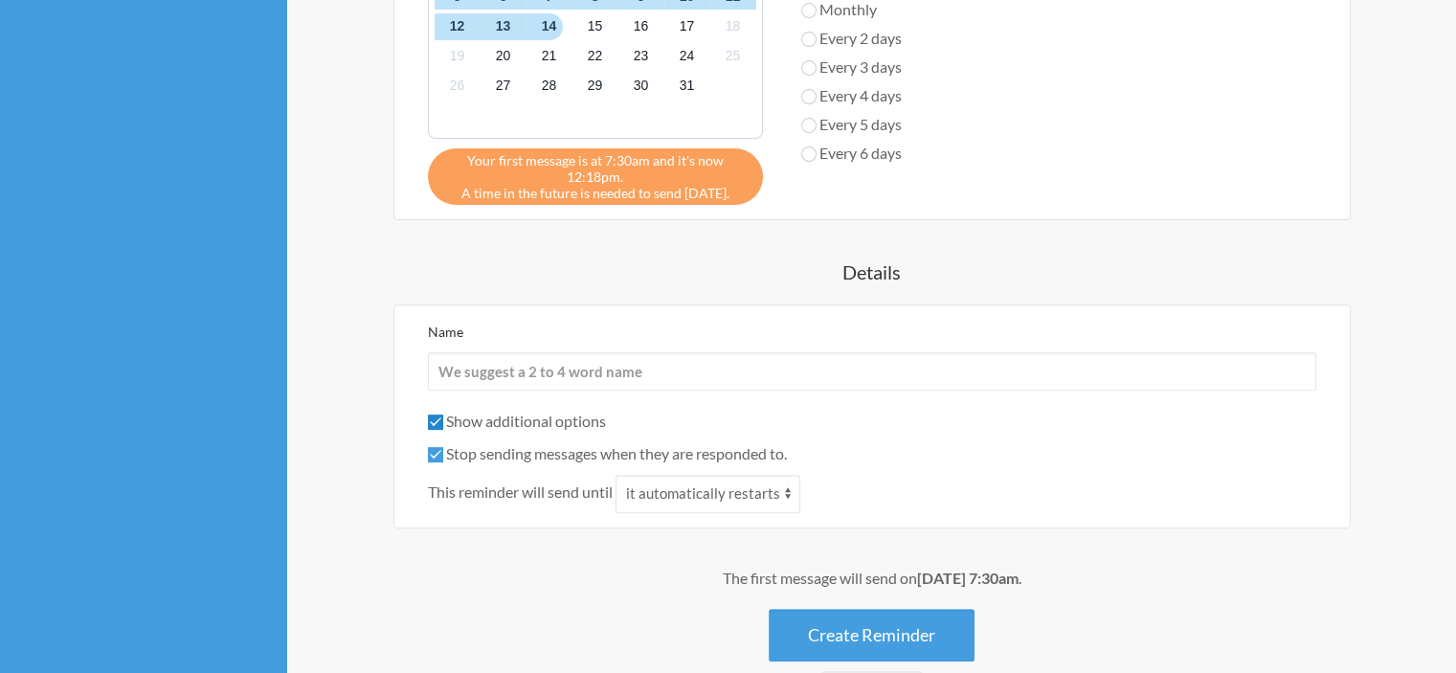
scroll to position [670, 0]
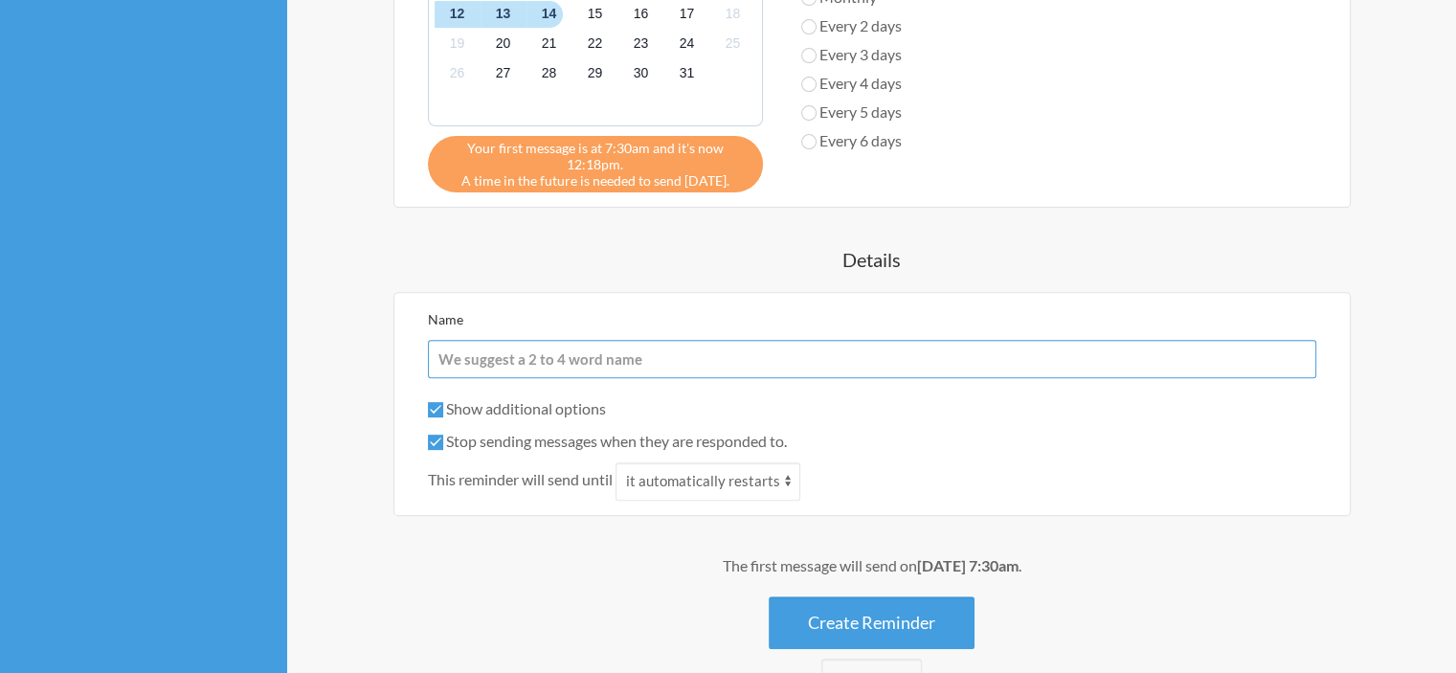
click at [577, 356] on input "Name" at bounding box center [872, 359] width 888 height 38
click at [432, 407] on input "Show additional options" at bounding box center [435, 409] width 15 height 15
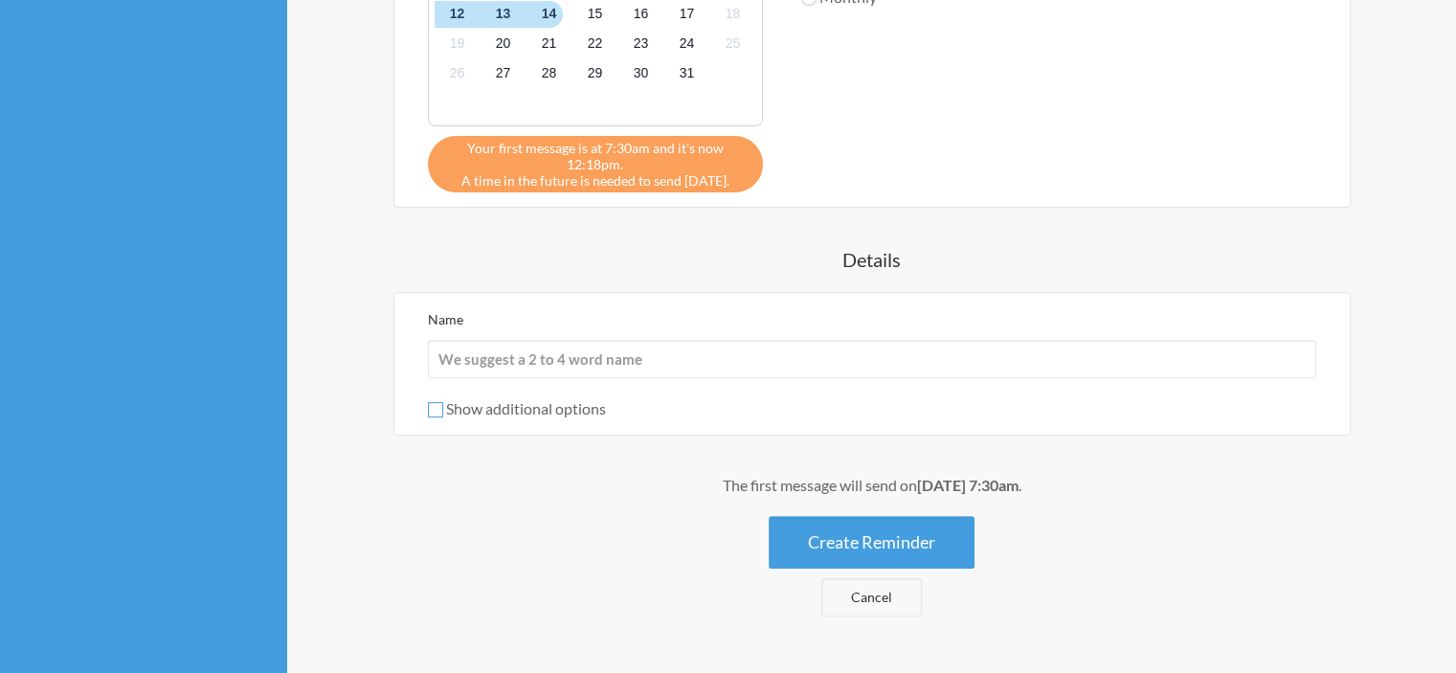
click at [432, 407] on input "Show additional options" at bounding box center [435, 409] width 15 height 15
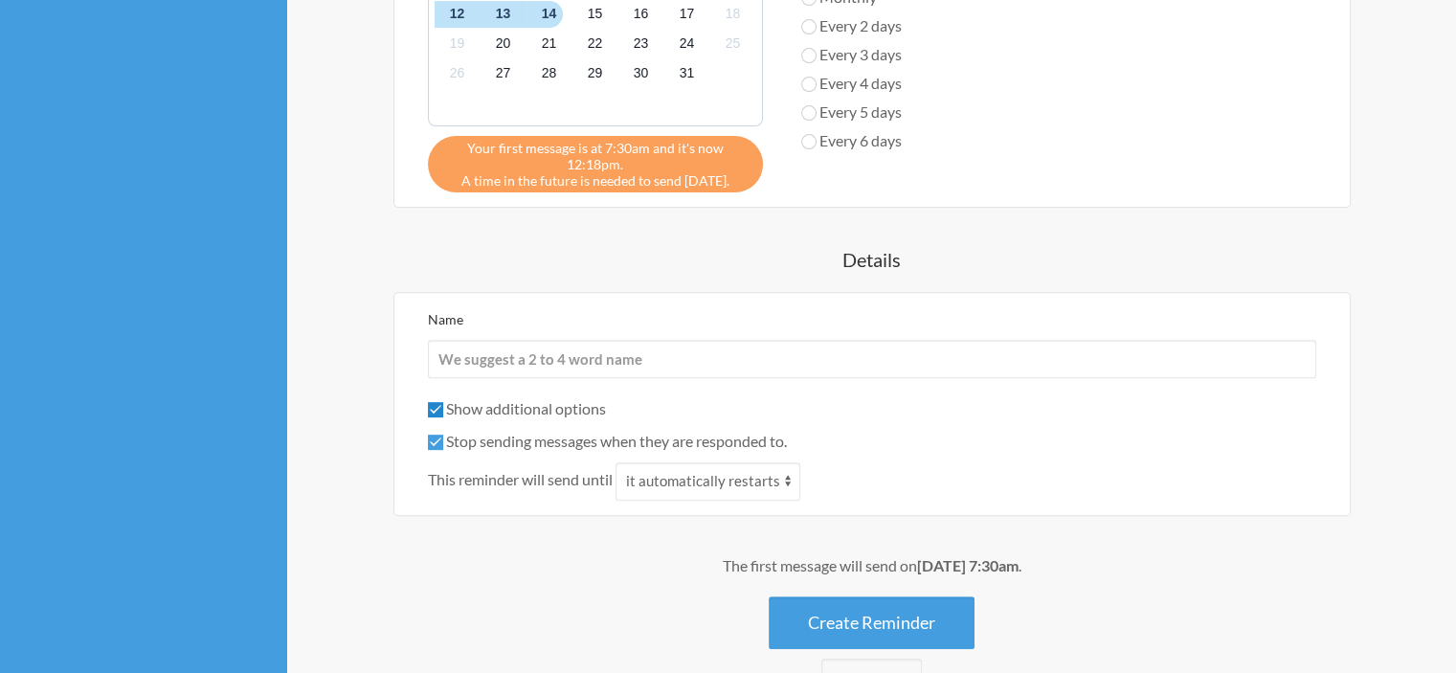
click at [432, 407] on input "Show additional options" at bounding box center [435, 409] width 15 height 15
checkbox input "false"
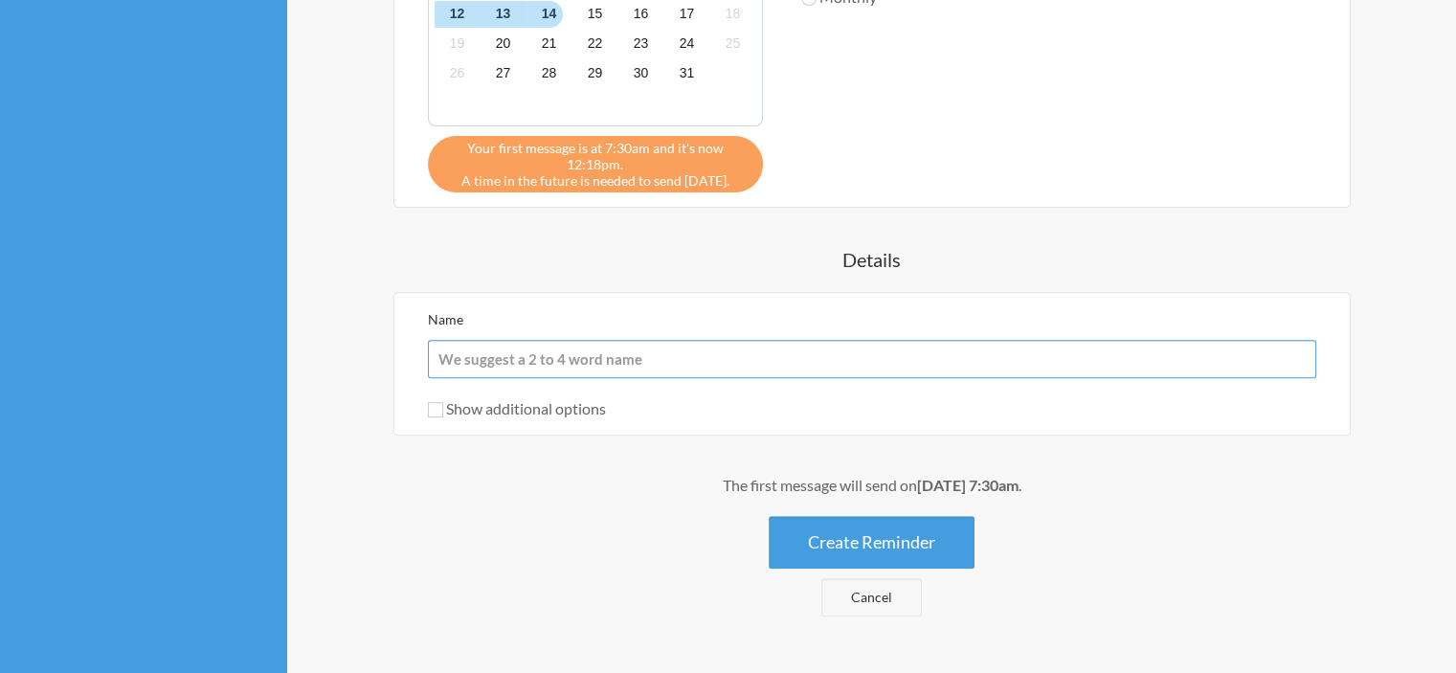
click at [655, 363] on input "Name" at bounding box center [872, 359] width 888 height 38
click at [753, 359] on input "Name" at bounding box center [872, 359] width 888 height 38
paste input "Bi-weekly SEO Report Update"
type input "Bi-weekly SEO Report Update"
click at [432, 474] on div "The first message will send on [DATE] 7:30am ." at bounding box center [871, 485] width 1092 height 23
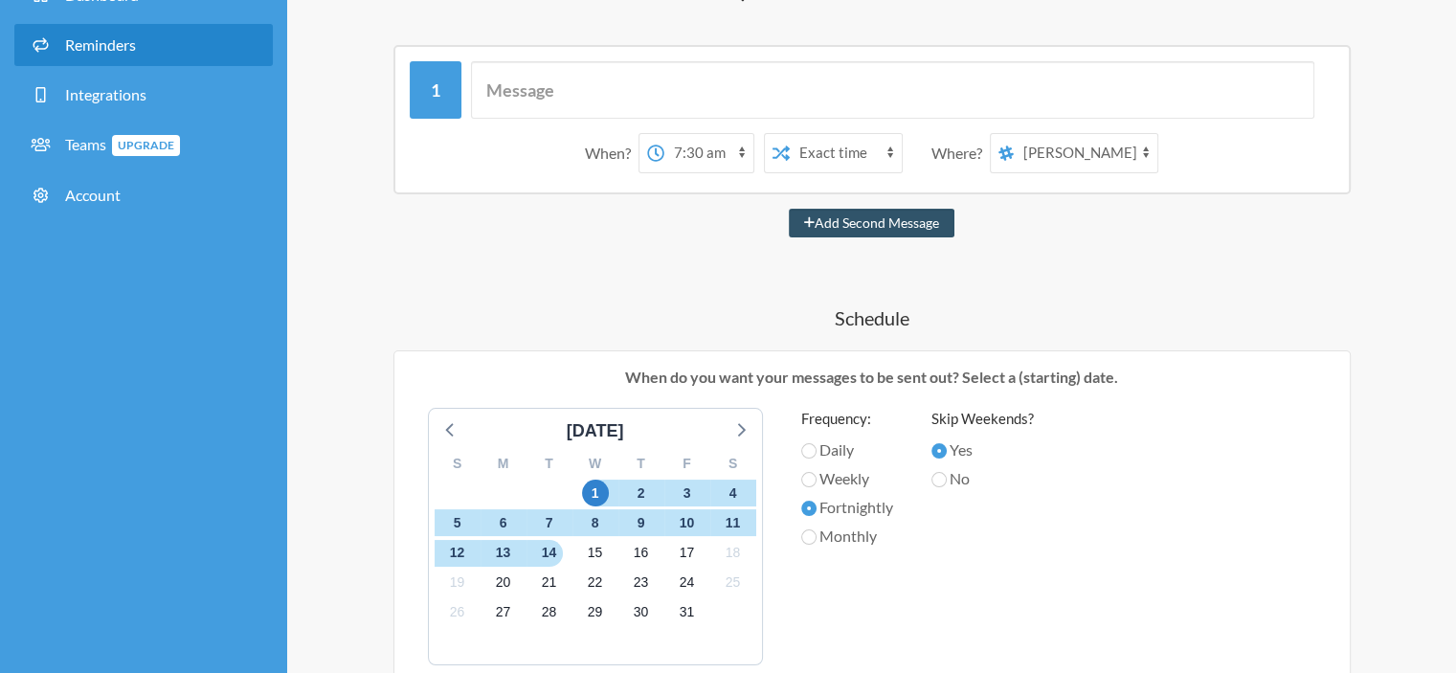
scroll to position [0, 0]
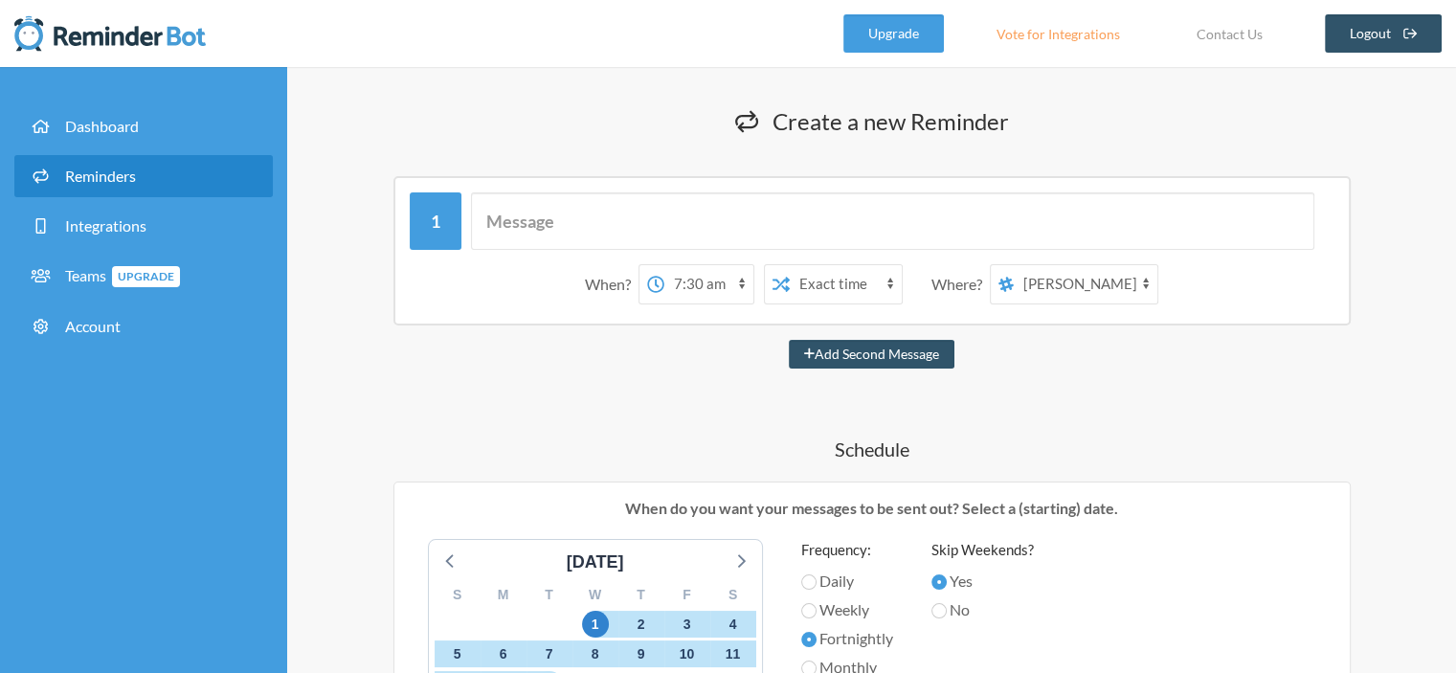
click at [1127, 297] on select "[PERSON_NAME] SEO Team Discussion" at bounding box center [1086, 284] width 144 height 38
select select "spaces/AAAAlQxmpaU"
click at [1014, 265] on select "[PERSON_NAME] SEO Team Discussion" at bounding box center [1086, 284] width 144 height 38
click at [700, 283] on select "12:00 am 12:15 am 12:30 am 12:45 am 1:00 am 1:15 am 1:30 am 1:45 am 2:00 am 2:1…" at bounding box center [708, 284] width 89 height 38
select select "12:30:00"
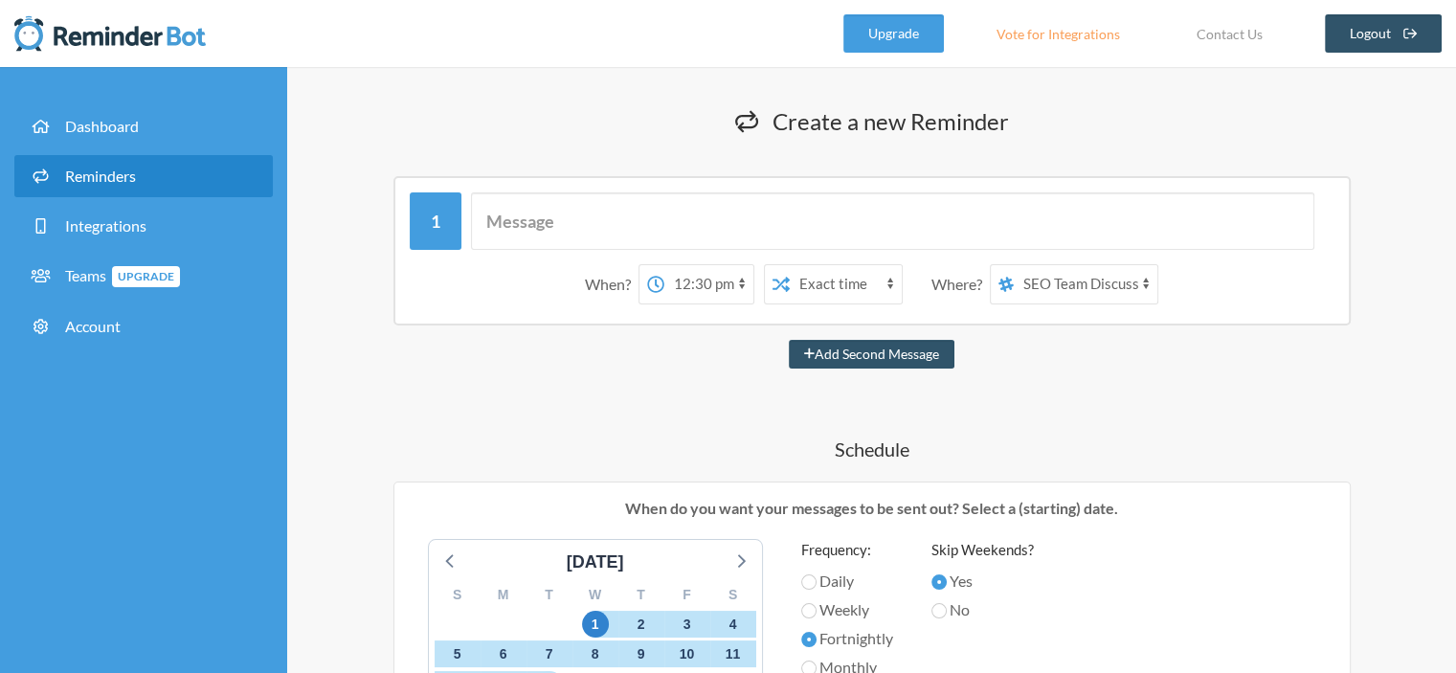
click at [664, 265] on select "12:00 am 12:15 am 12:30 am 12:45 am 1:00 am 1:15 am 1:30 am 1:45 am 2:00 am 2:1…" at bounding box center [708, 284] width 89 height 38
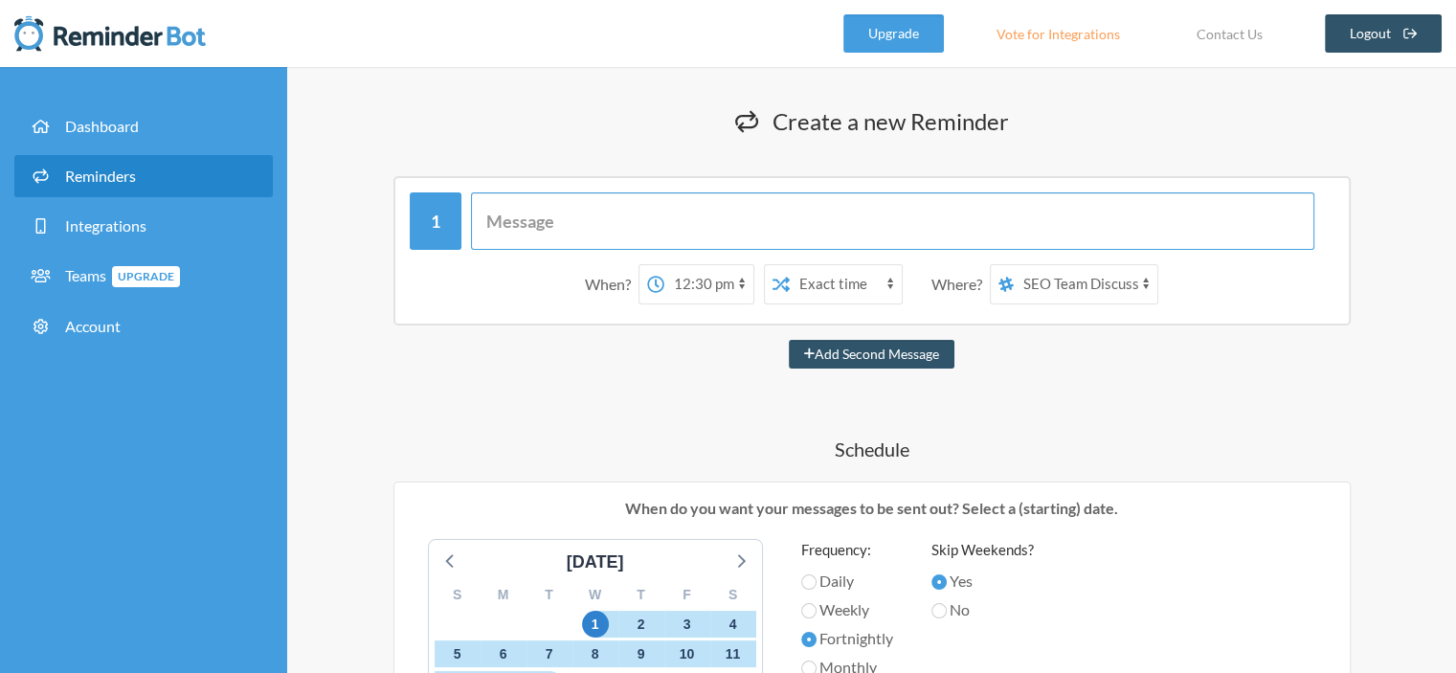
click at [708, 206] on input "text" at bounding box center [892, 220] width 843 height 57
type input "Please update the SEO Performance Report"
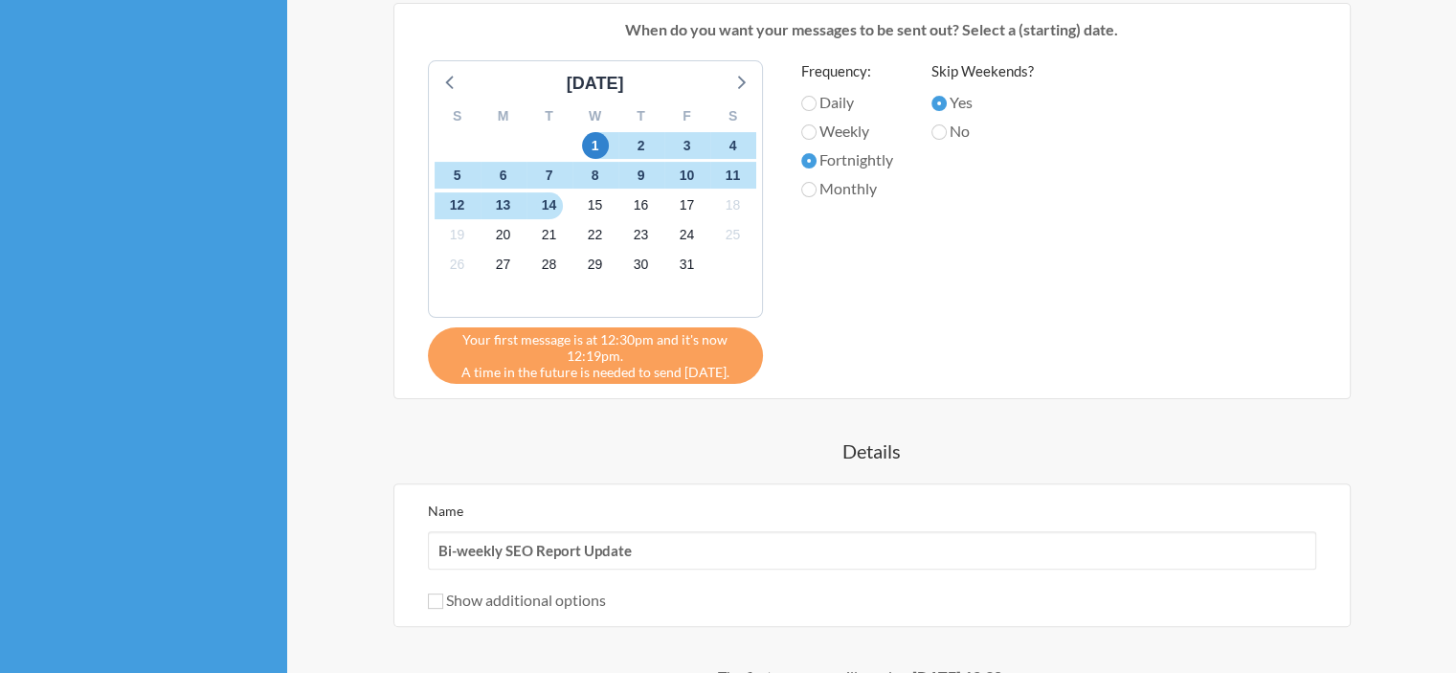
scroll to position [716, 0]
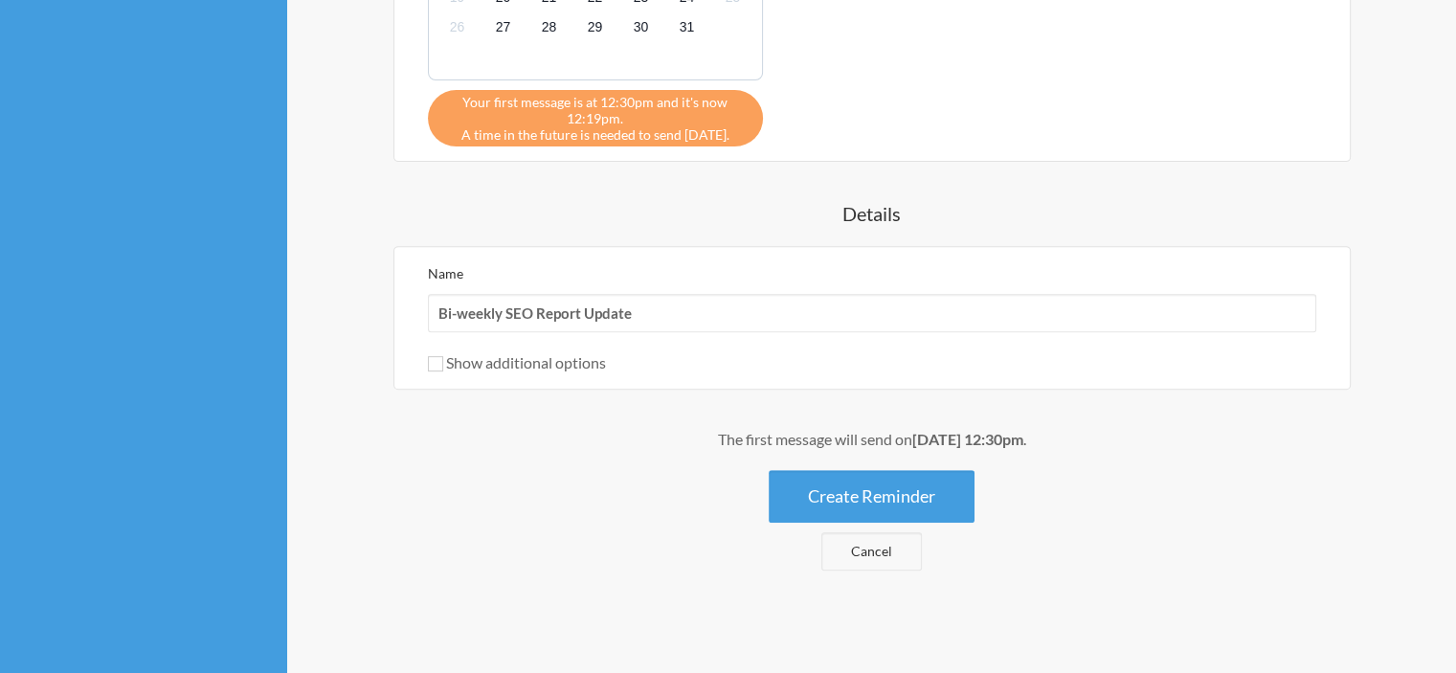
click at [567, 370] on div "Show additional options" at bounding box center [872, 362] width 888 height 23
click at [563, 357] on label "Show additional options" at bounding box center [517, 362] width 178 height 18
click at [443, 357] on input "Show additional options" at bounding box center [435, 363] width 15 height 15
checkbox input "true"
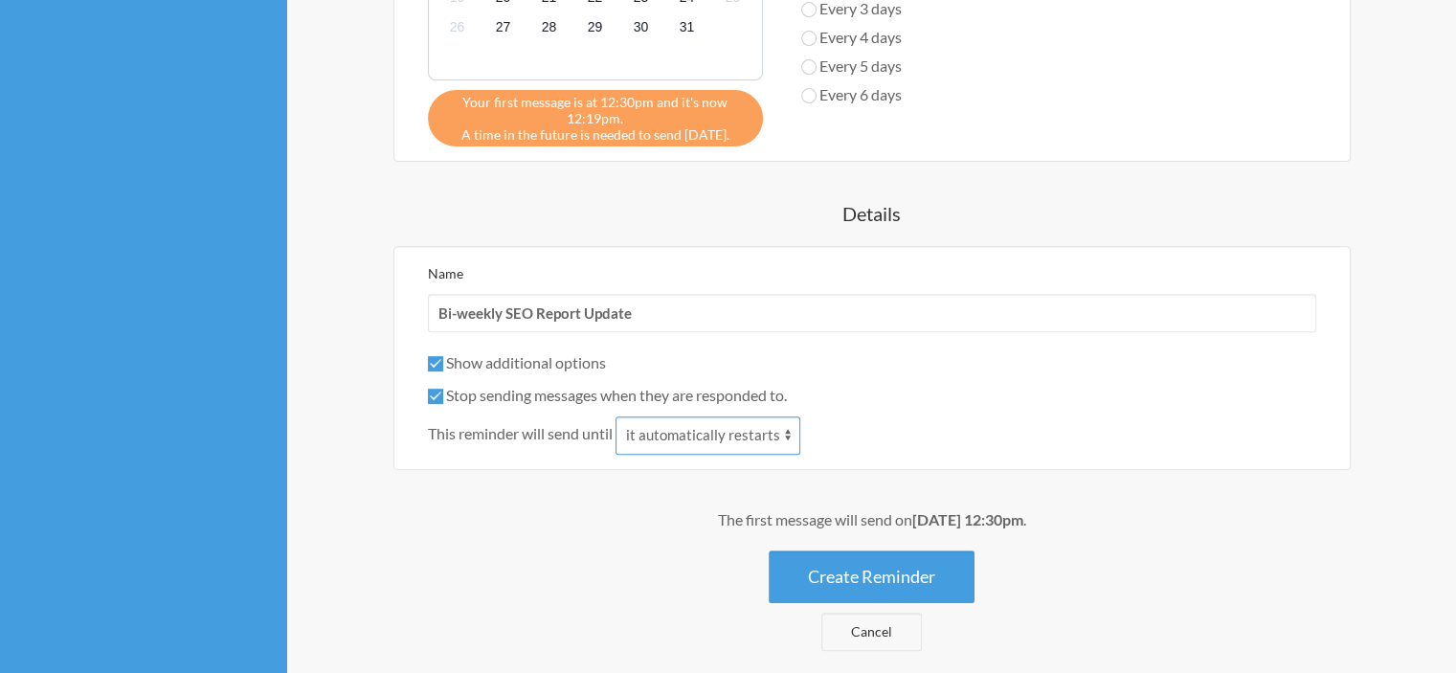
click at [686, 434] on select "it automatically restarts it is replied to" at bounding box center [707, 435] width 185 height 38
click at [617, 416] on select "it automatically restarts it is replied to" at bounding box center [707, 435] width 185 height 38
click at [433, 393] on input "Stop sending messages when they are responded to." at bounding box center [435, 396] width 15 height 15
checkbox input "false"
click at [436, 363] on input "Show additional options" at bounding box center [435, 363] width 15 height 15
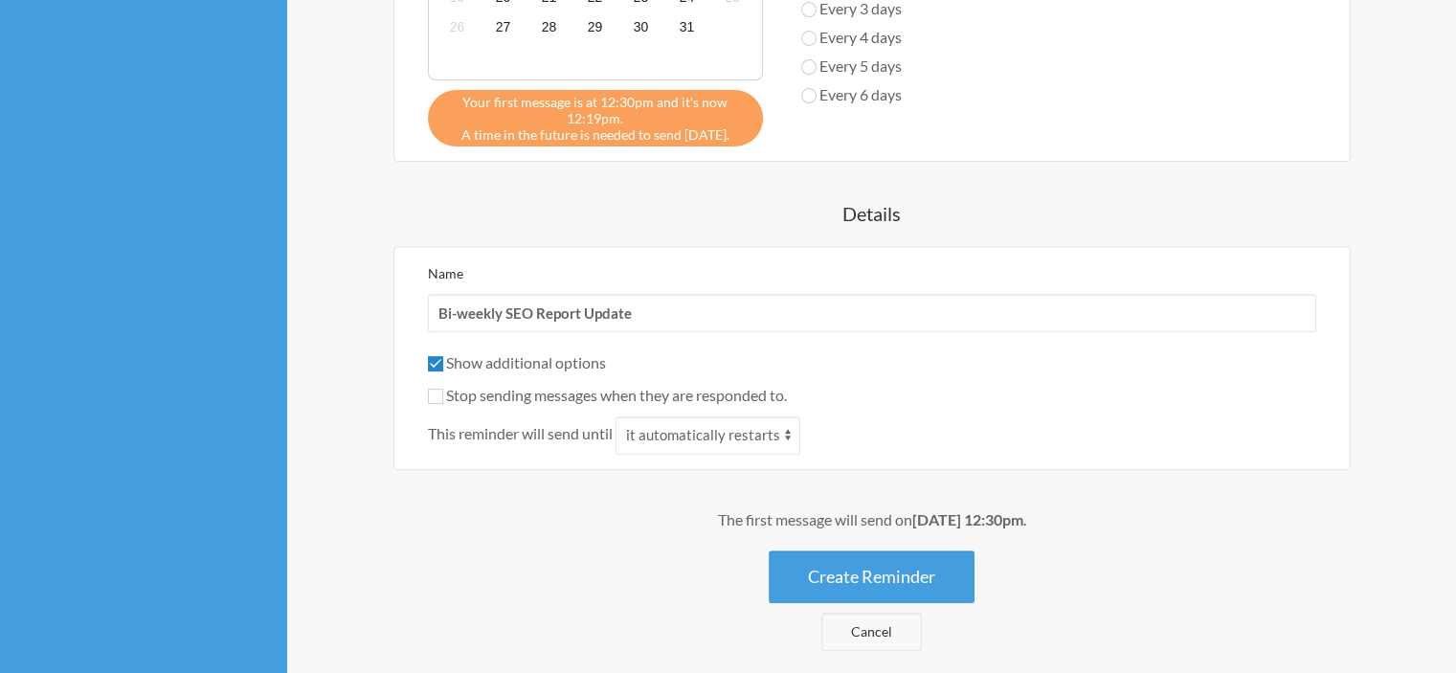
checkbox input "false"
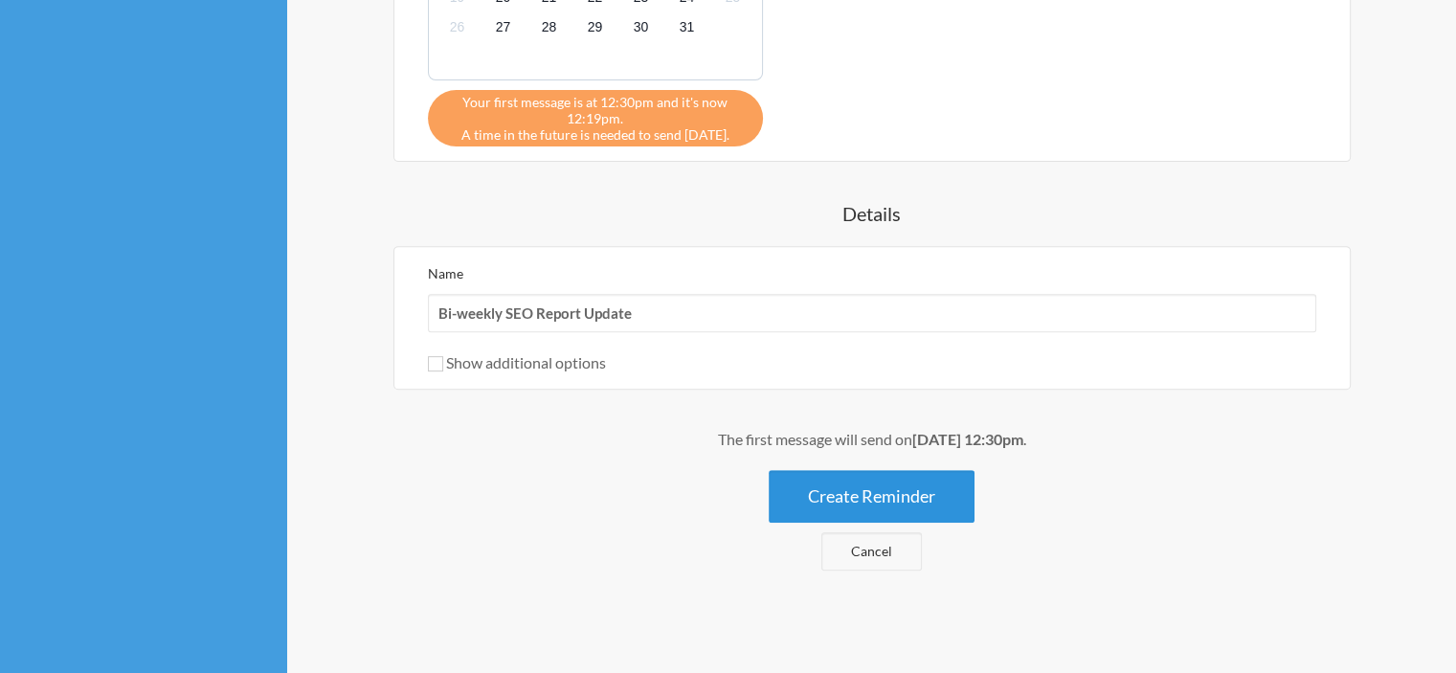
click at [898, 497] on button "Create Reminder" at bounding box center [872, 496] width 206 height 53
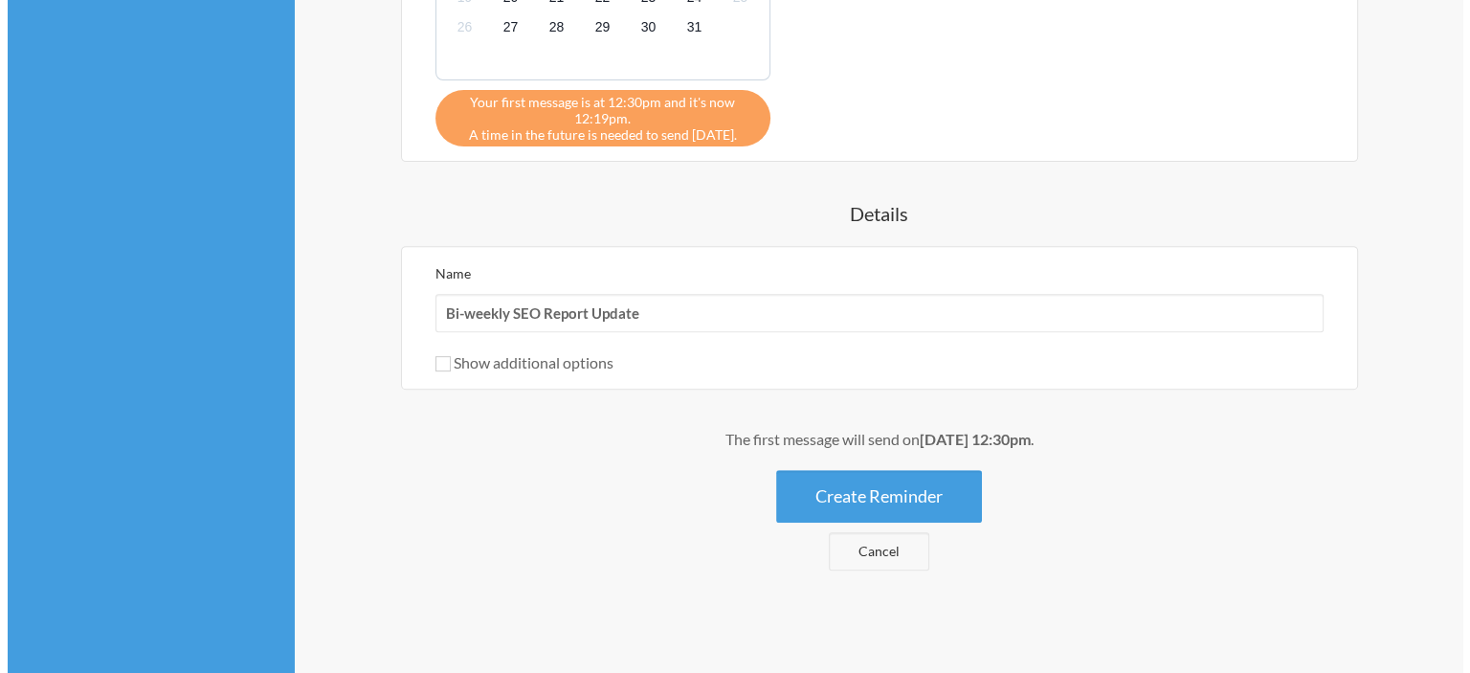
scroll to position [0, 0]
